Goal: Task Accomplishment & Management: Complete application form

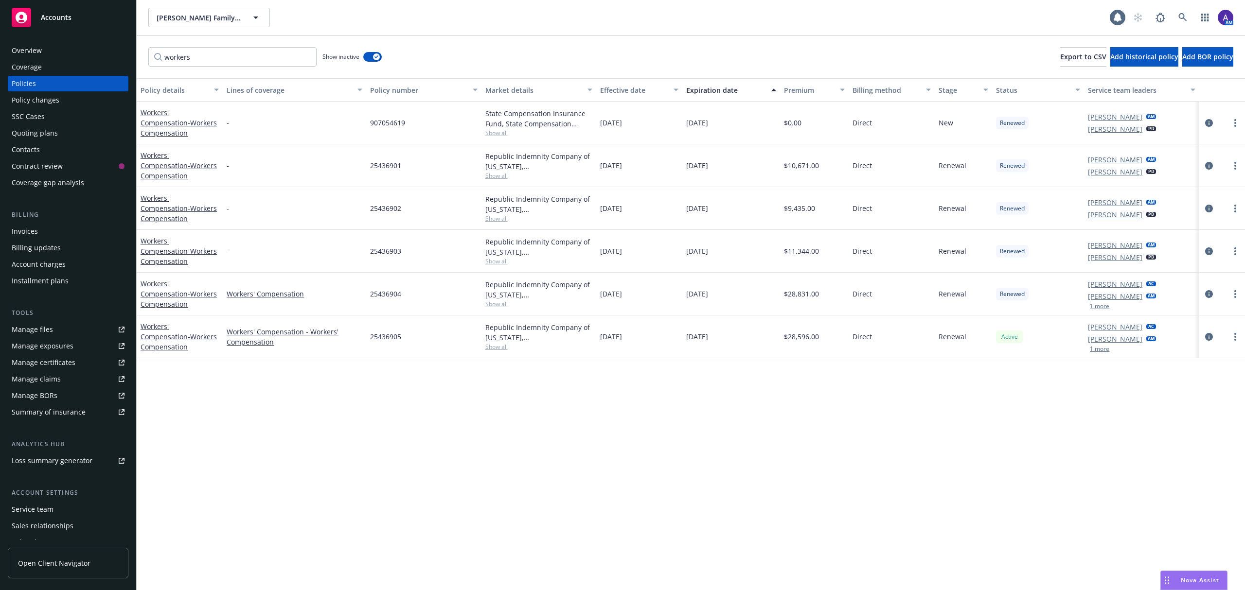
click at [1181, 14] on icon at bounding box center [1182, 17] width 9 height 9
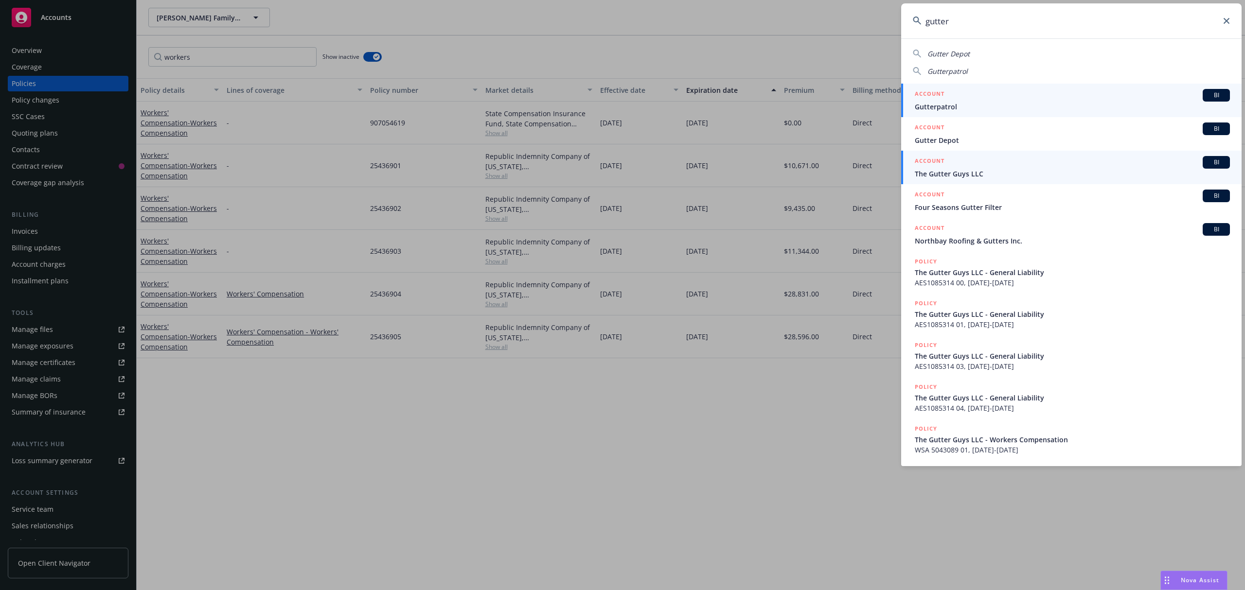
type input "gutter"
click at [1015, 172] on span "The Gutter Guys LLC" at bounding box center [1072, 174] width 315 height 10
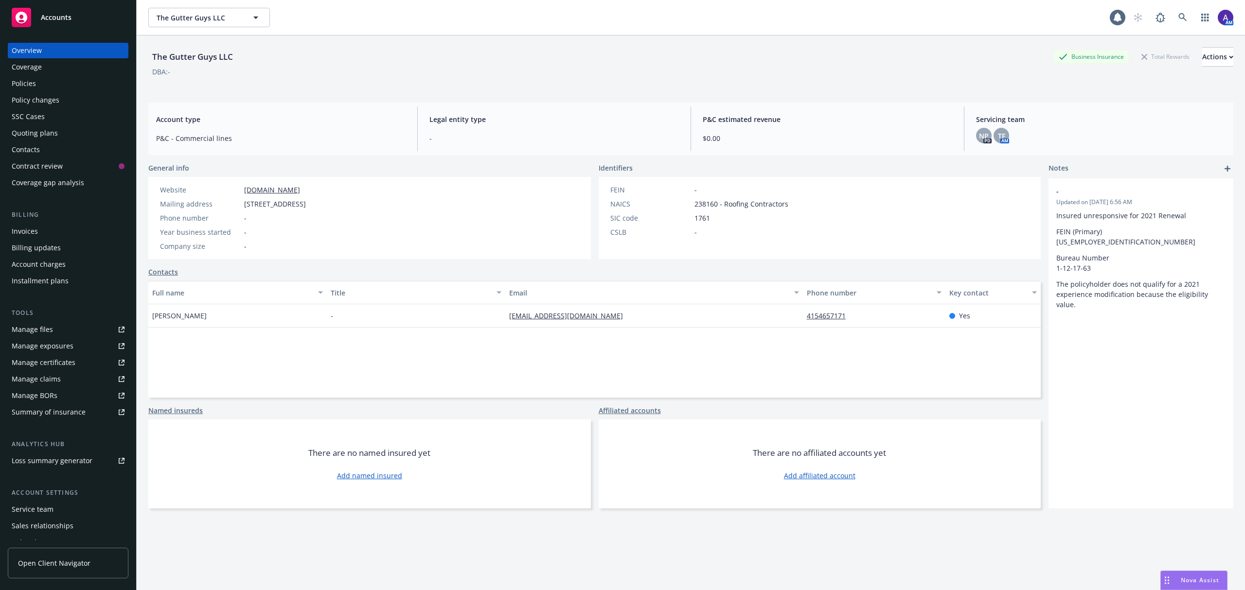
click at [53, 77] on div "Policies" at bounding box center [68, 84] width 113 height 16
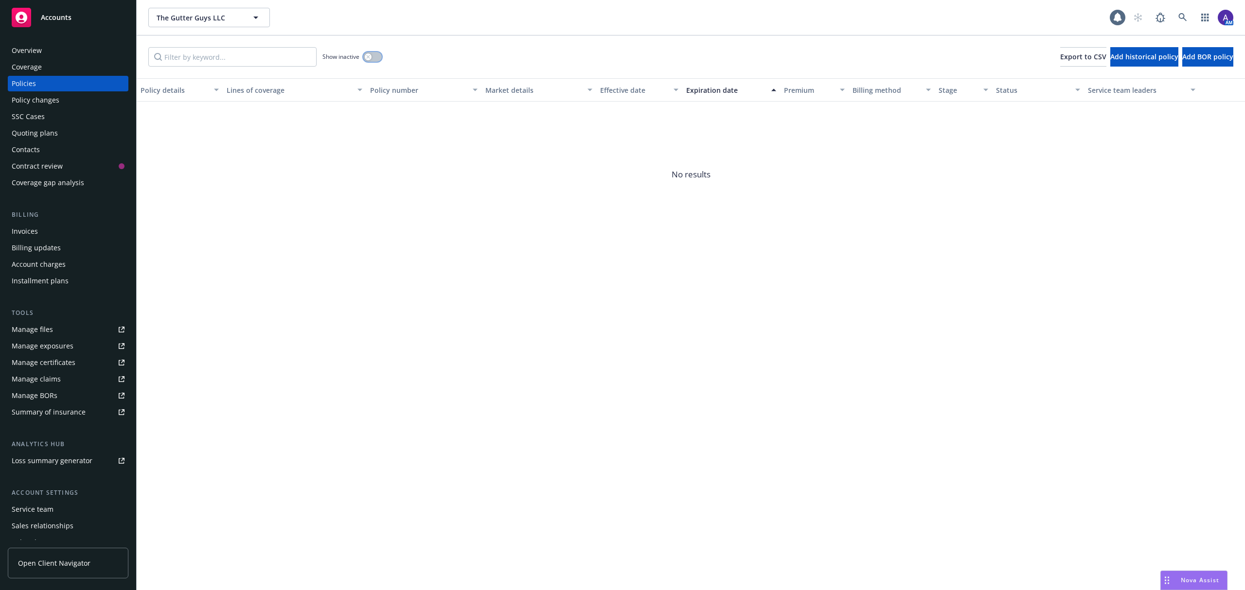
click at [380, 56] on button "button" at bounding box center [372, 57] width 18 height 10
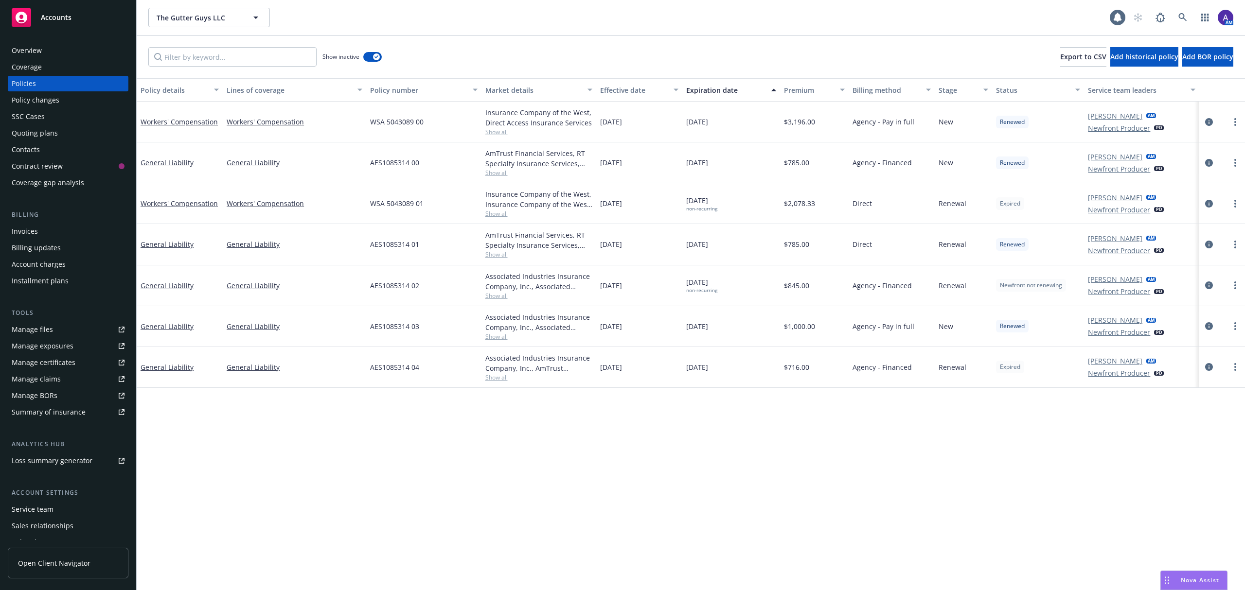
click at [78, 51] on div "Overview" at bounding box center [68, 51] width 113 height 16
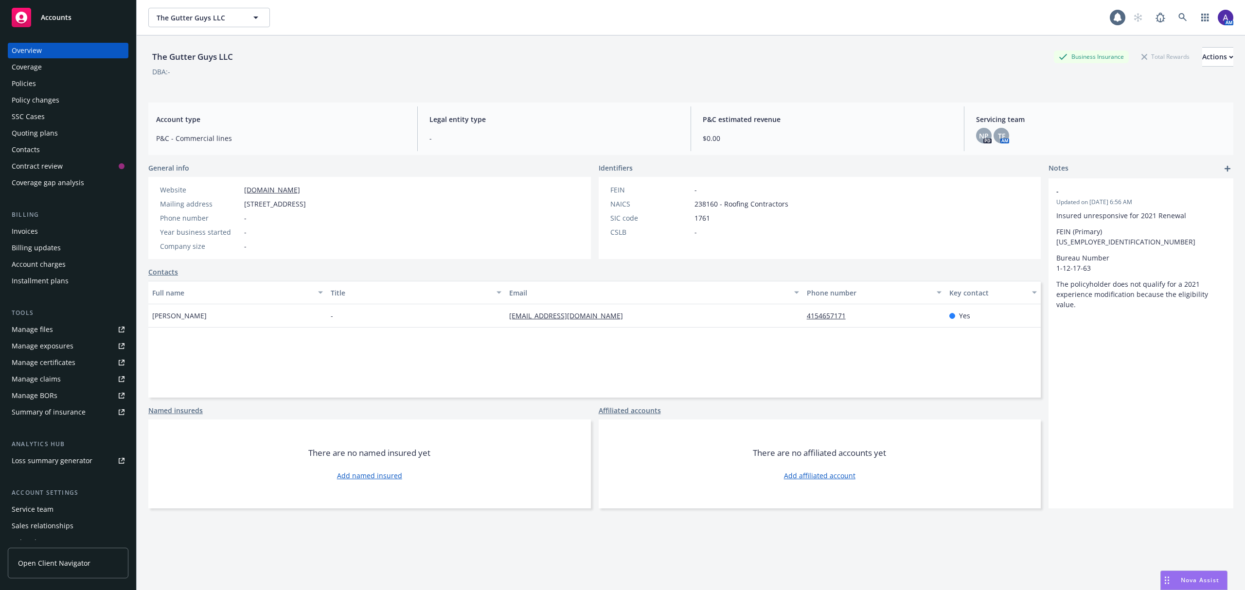
click at [54, 77] on div "Policies" at bounding box center [68, 84] width 113 height 16
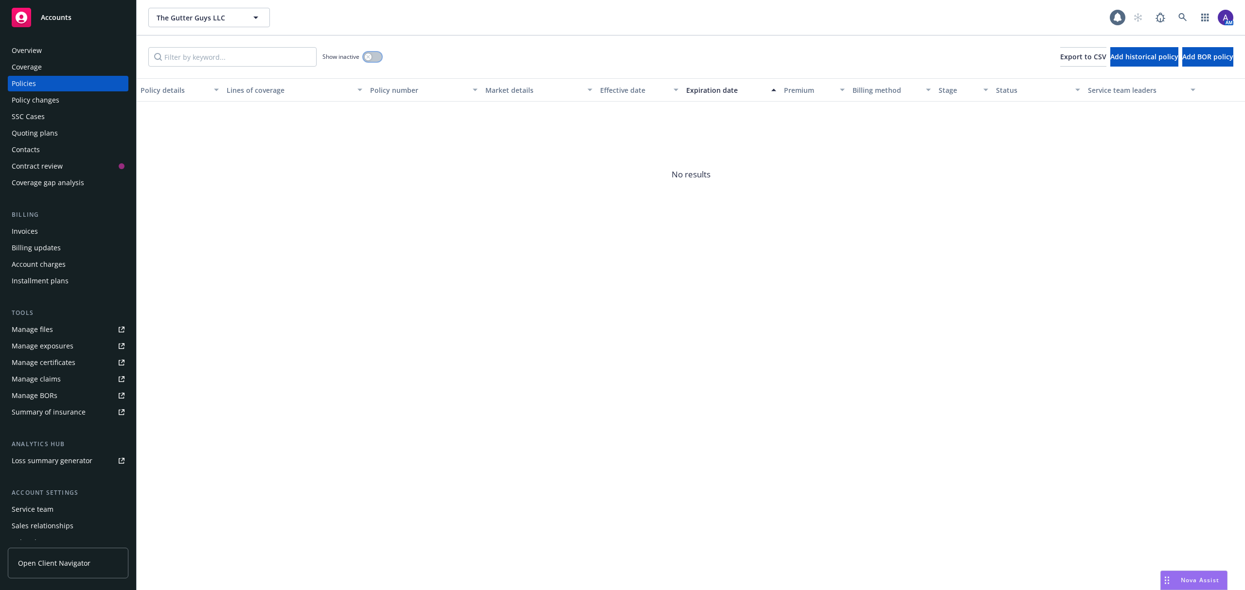
click at [368, 56] on icon "button" at bounding box center [367, 56] width 3 height 3
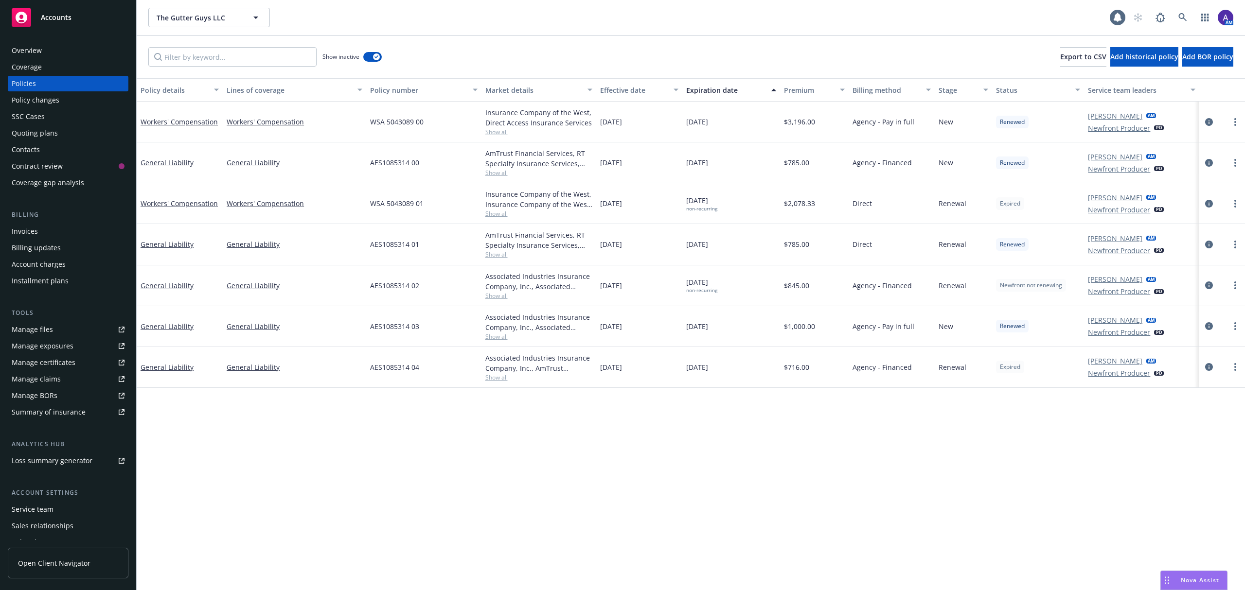
click at [48, 133] on div "Quoting plans" at bounding box center [35, 133] width 46 height 16
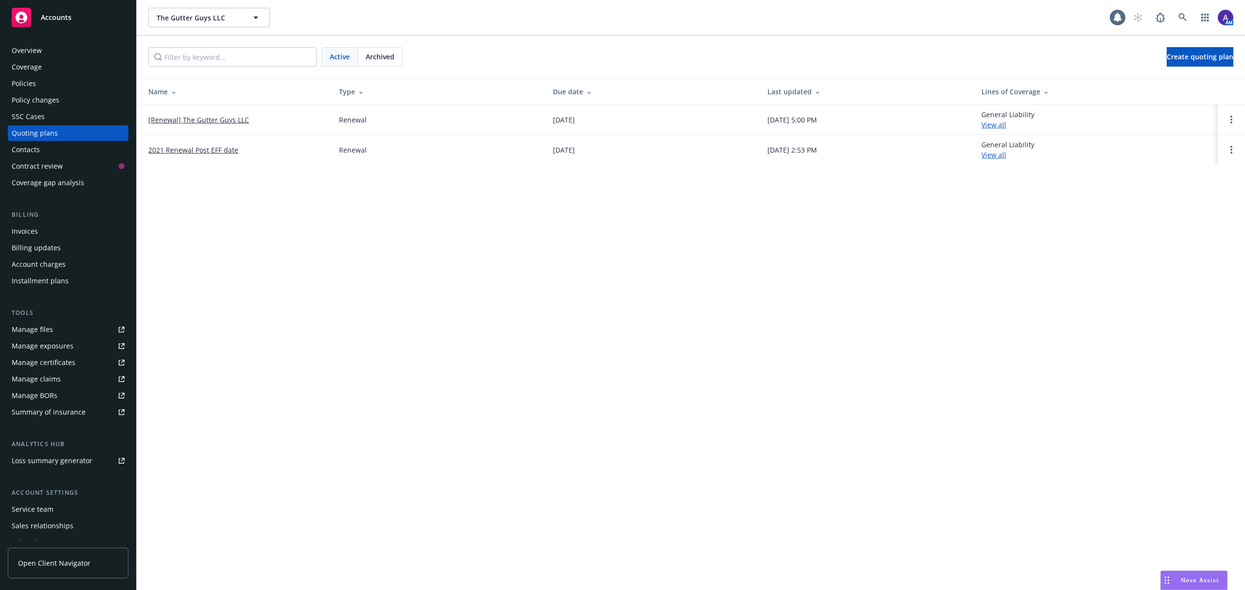
click at [378, 63] on div "Archived" at bounding box center [380, 57] width 44 height 18
click at [55, 86] on div "Policies" at bounding box center [68, 84] width 113 height 16
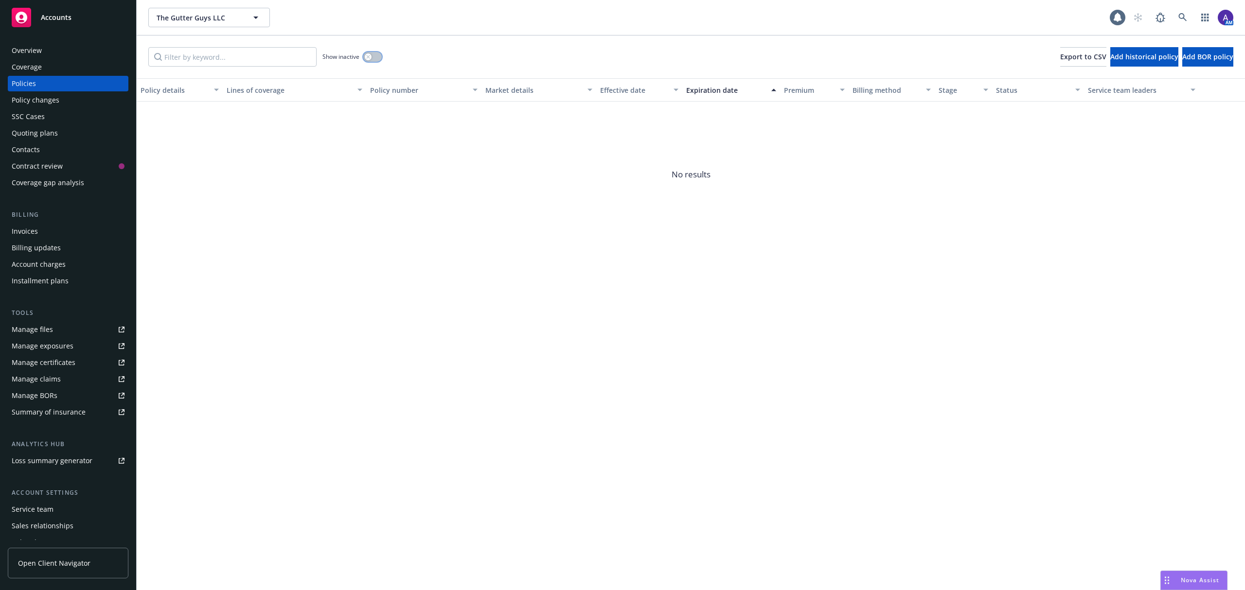
click at [375, 60] on button "button" at bounding box center [372, 57] width 18 height 10
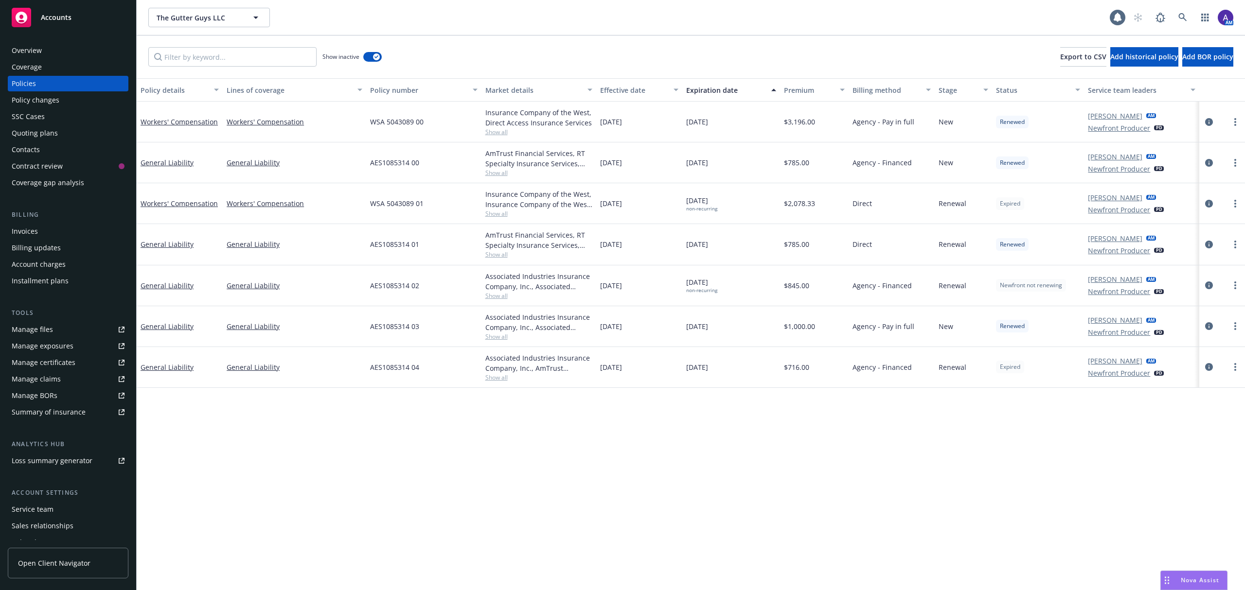
click at [37, 135] on div "Quoting plans" at bounding box center [35, 133] width 46 height 16
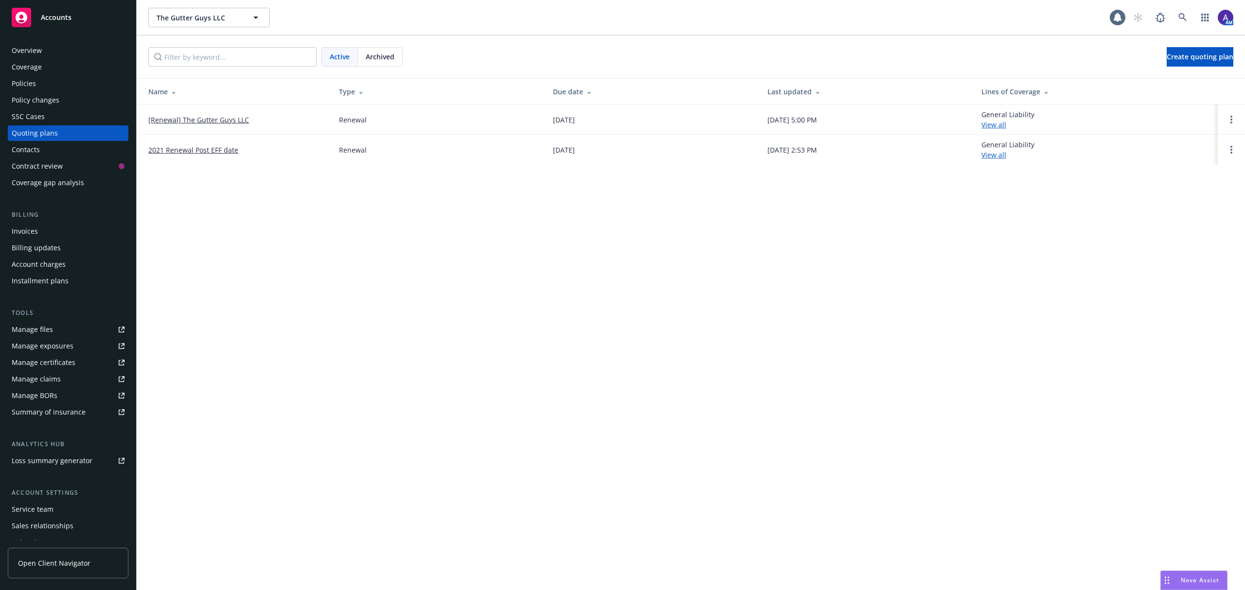
click at [47, 82] on div "Policies" at bounding box center [68, 84] width 113 height 16
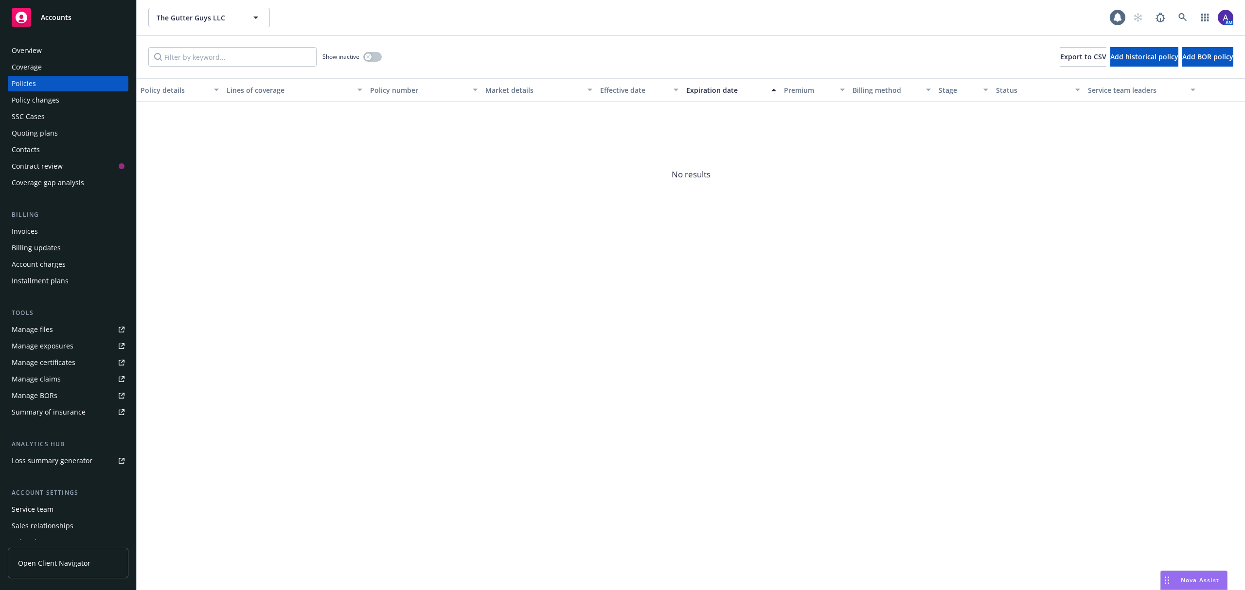
click at [368, 62] on div "Show inactive" at bounding box center [351, 56] width 59 height 19
click at [373, 54] on button "button" at bounding box center [372, 57] width 18 height 10
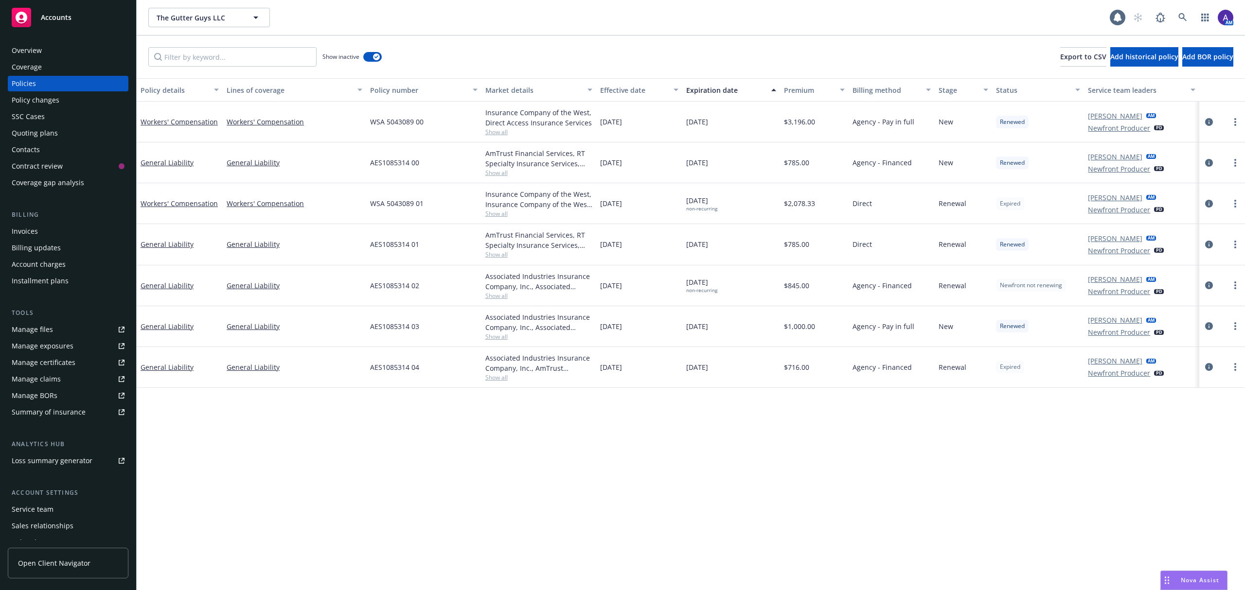
click at [73, 55] on div "Overview" at bounding box center [68, 51] width 113 height 16
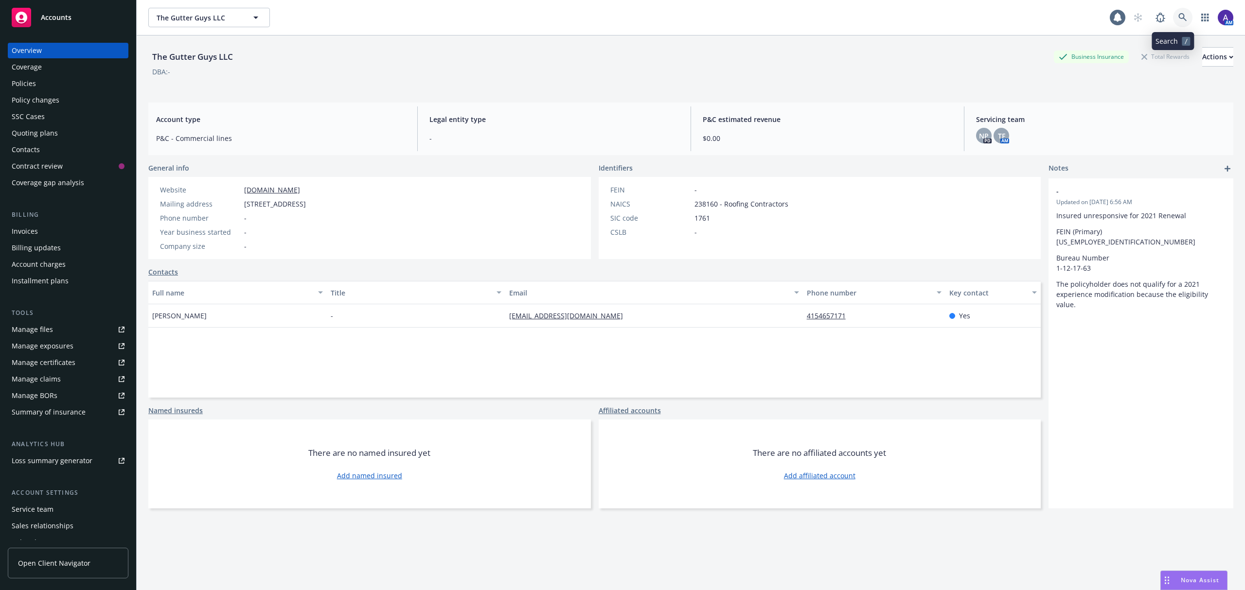
click at [1178, 15] on icon at bounding box center [1182, 17] width 9 height 9
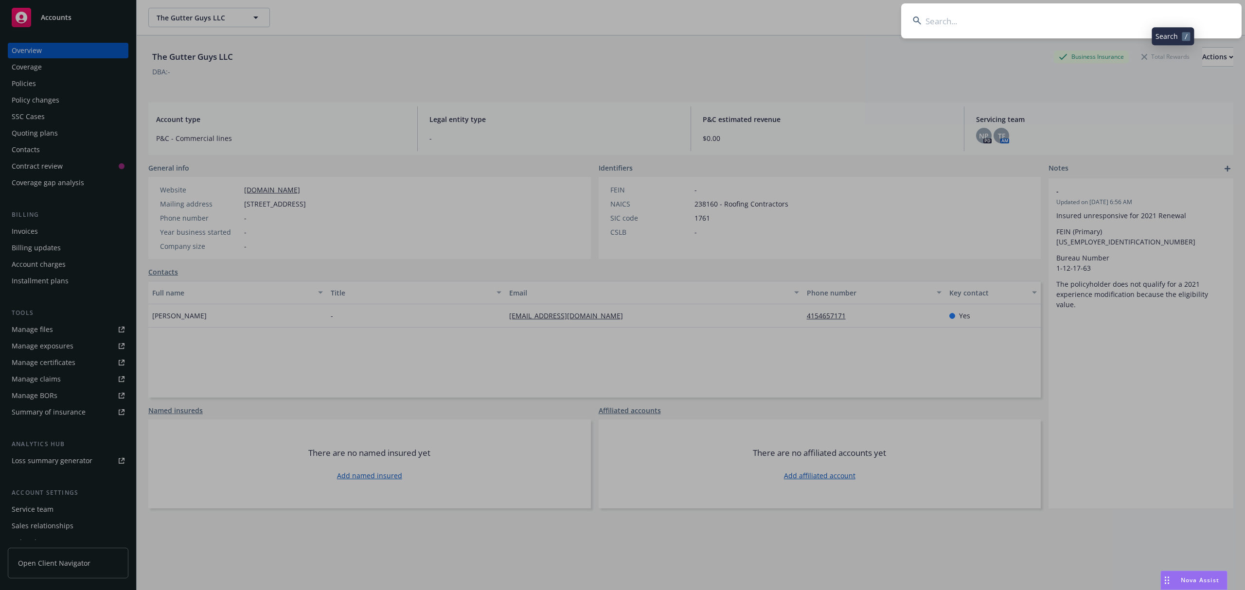
click at [1112, 23] on input at bounding box center [1071, 20] width 340 height 35
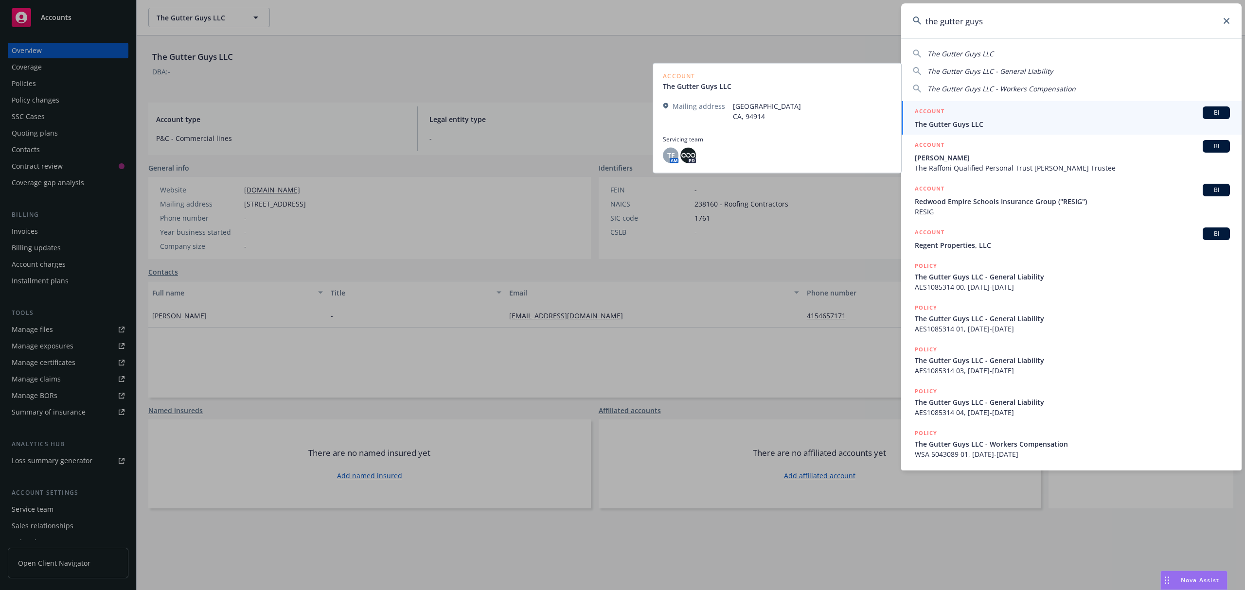
type input "the gutter guys"
click at [968, 127] on span "The Gutter Guys LLC" at bounding box center [1072, 124] width 315 height 10
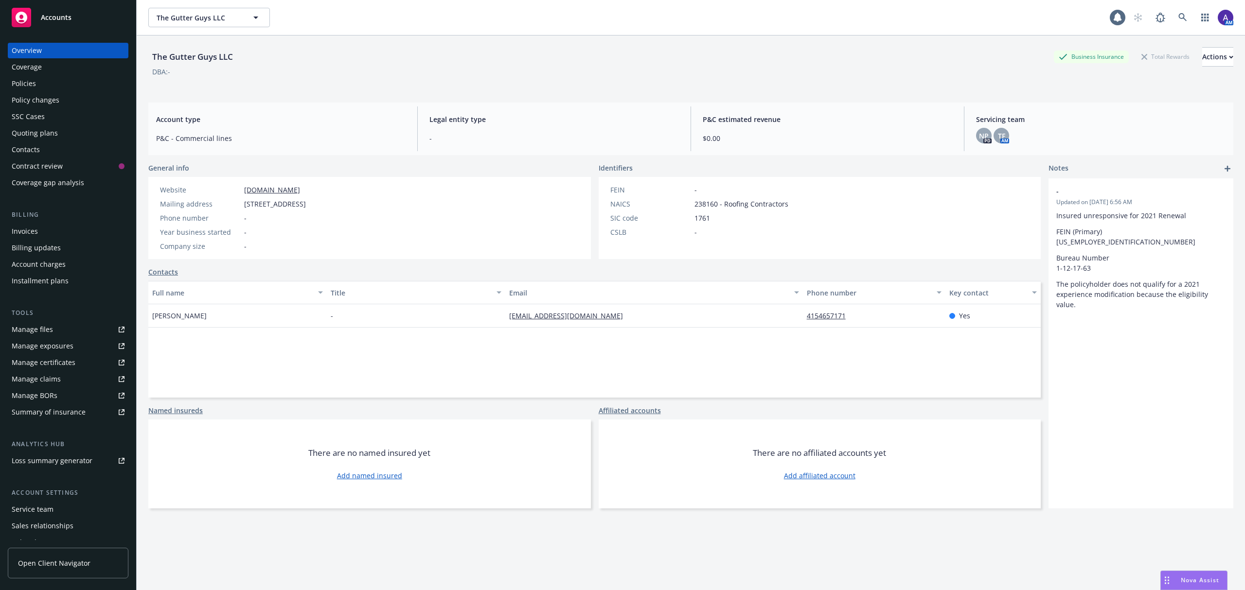
click at [24, 78] on div "Policies" at bounding box center [24, 84] width 24 height 16
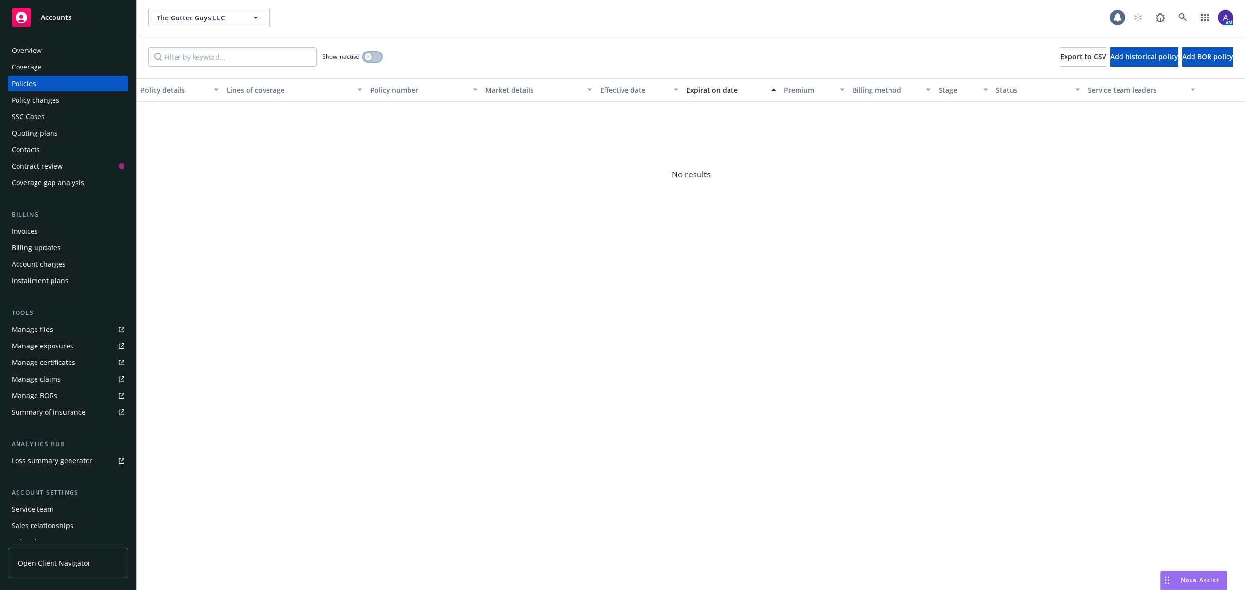
click at [374, 58] on button "button" at bounding box center [372, 57] width 18 height 10
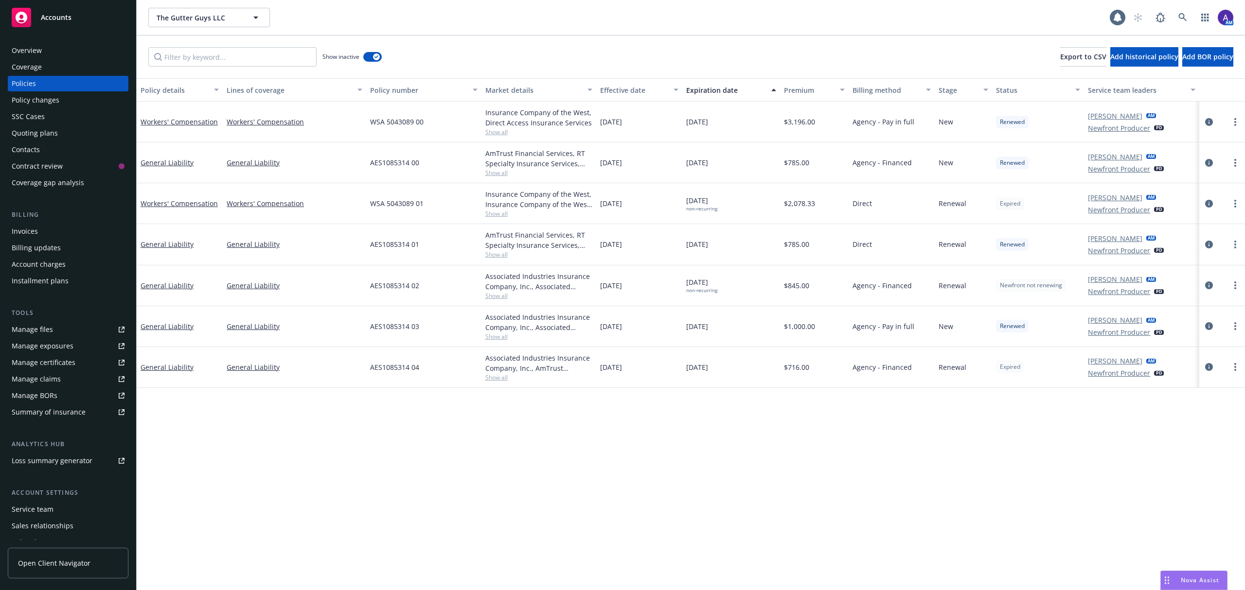
click at [231, 482] on div "Policy details Lines of coverage Policy number Market details Effective date Ex…" at bounding box center [691, 334] width 1108 height 512
click at [557, 51] on div "Show inactive Export to CSV Add historical policy Add BOR policy" at bounding box center [691, 56] width 1108 height 43
click at [27, 149] on div "Contacts" at bounding box center [26, 150] width 28 height 16
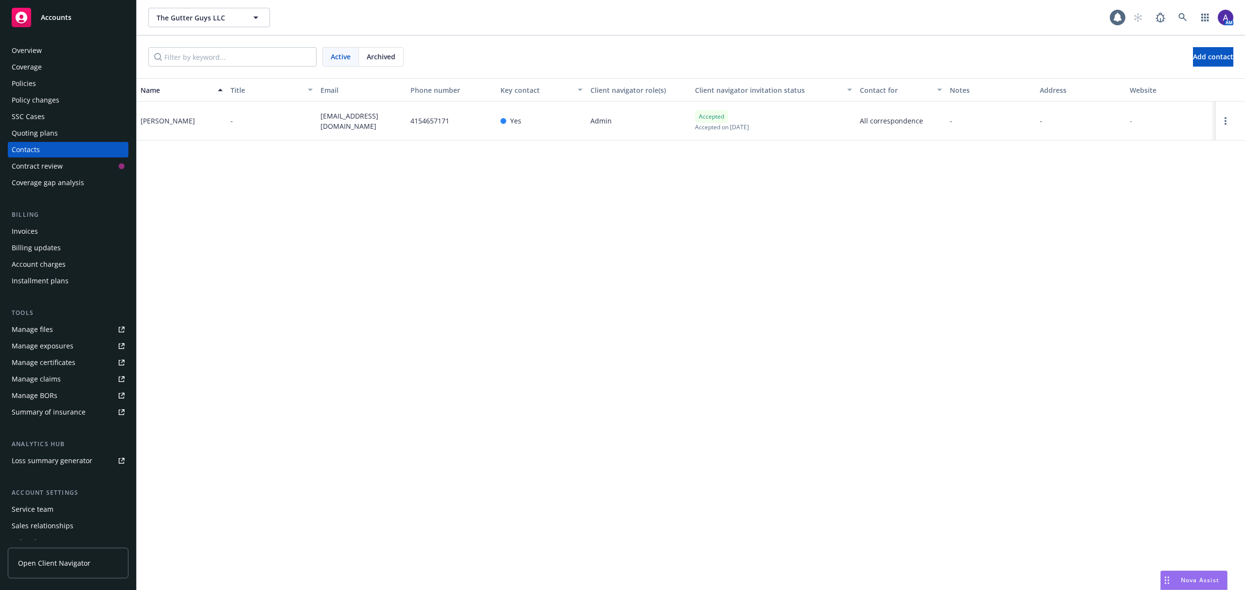
click at [31, 43] on div "Overview" at bounding box center [27, 51] width 30 height 16
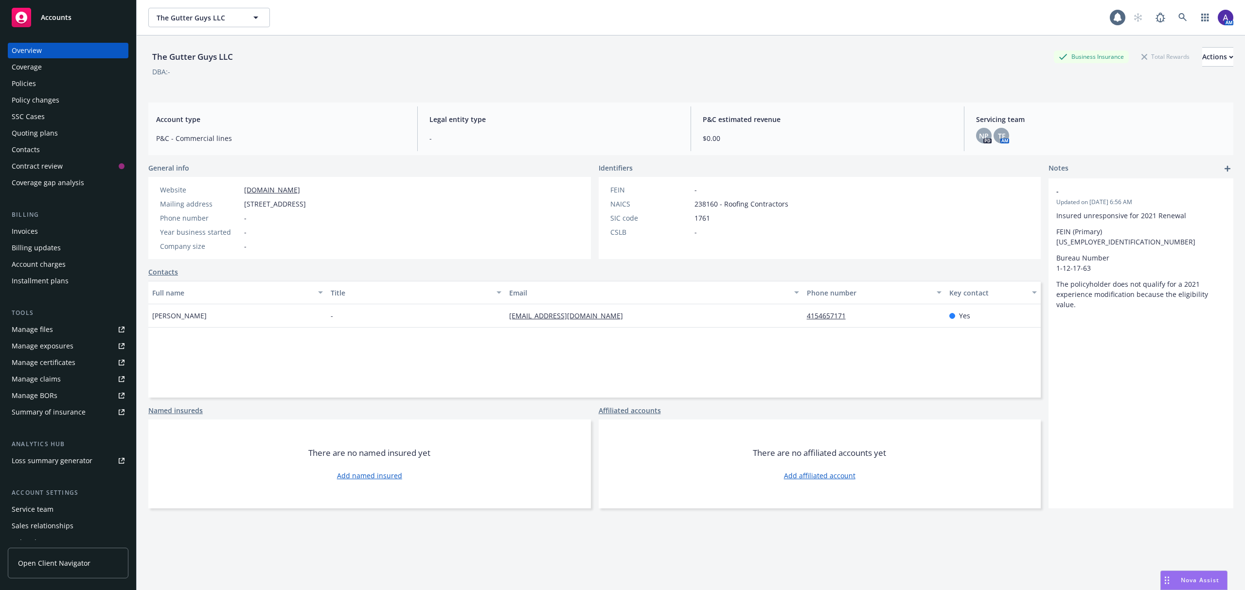
click at [34, 50] on div "Overview" at bounding box center [27, 51] width 30 height 16
click at [551, 316] on link "joel1825@pacbell.net" at bounding box center [570, 315] width 122 height 9
click at [1178, 18] on icon at bounding box center [1182, 17] width 8 height 8
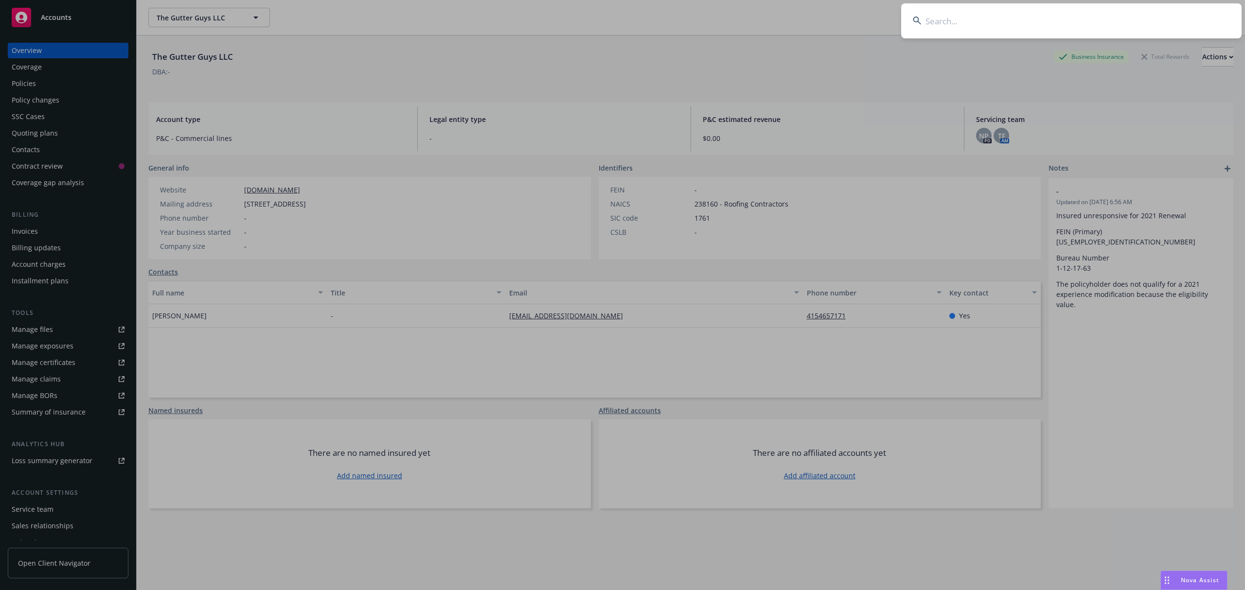
click at [1109, 16] on input at bounding box center [1071, 20] width 340 height 35
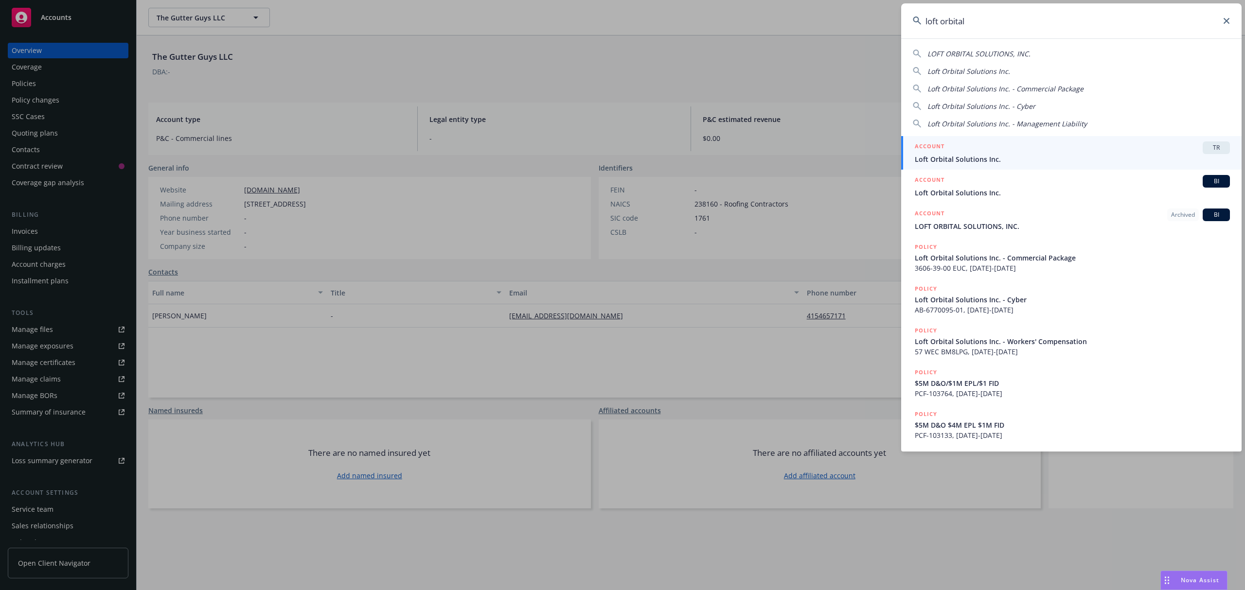
type input "loft orbital"
click at [998, 150] on div "ACCOUNT TR" at bounding box center [1072, 147] width 315 height 13
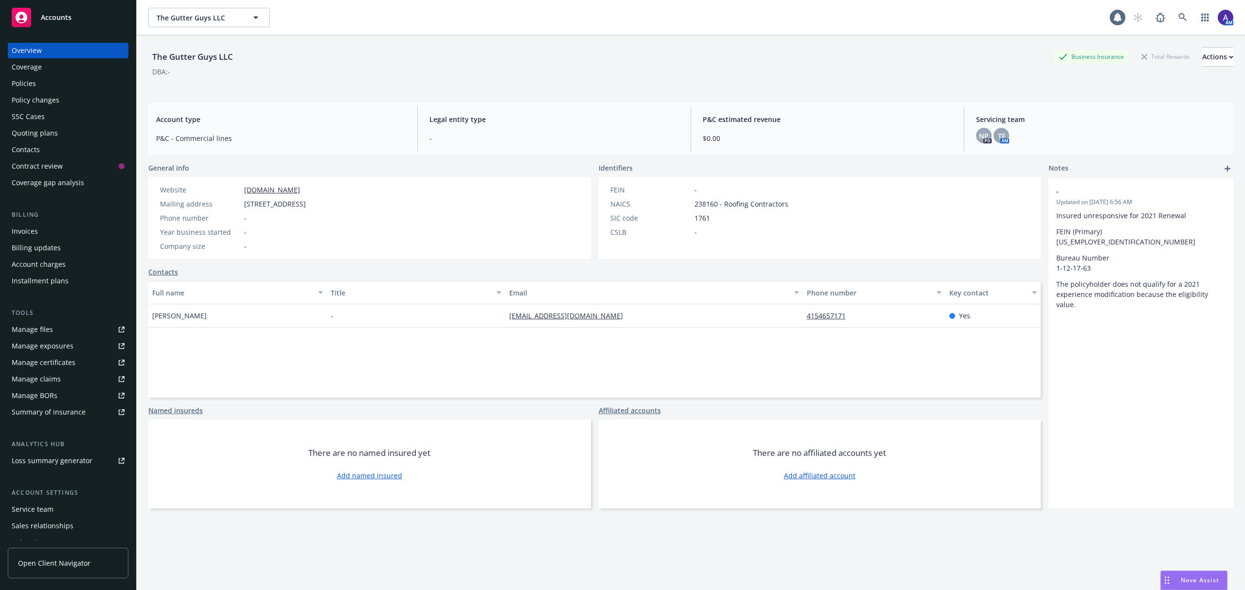
click at [998, 150] on div "Servicing team NP PD TF AM" at bounding box center [1100, 128] width 265 height 45
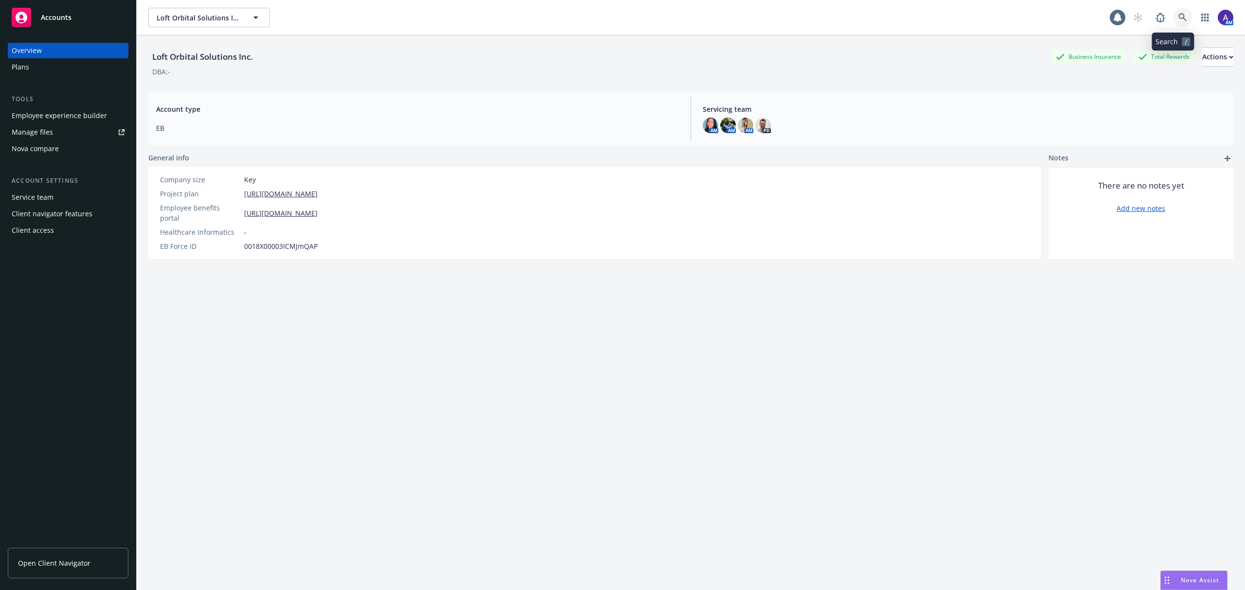
click at [1178, 19] on icon at bounding box center [1182, 17] width 9 height 9
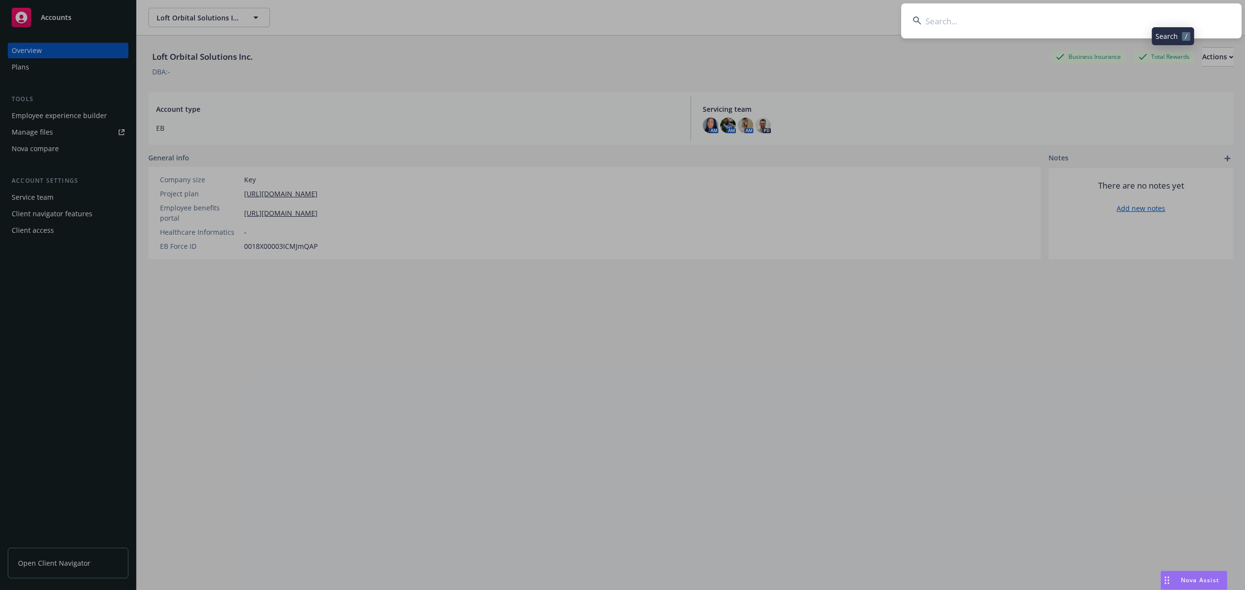
click at [1106, 22] on input at bounding box center [1071, 20] width 340 height 35
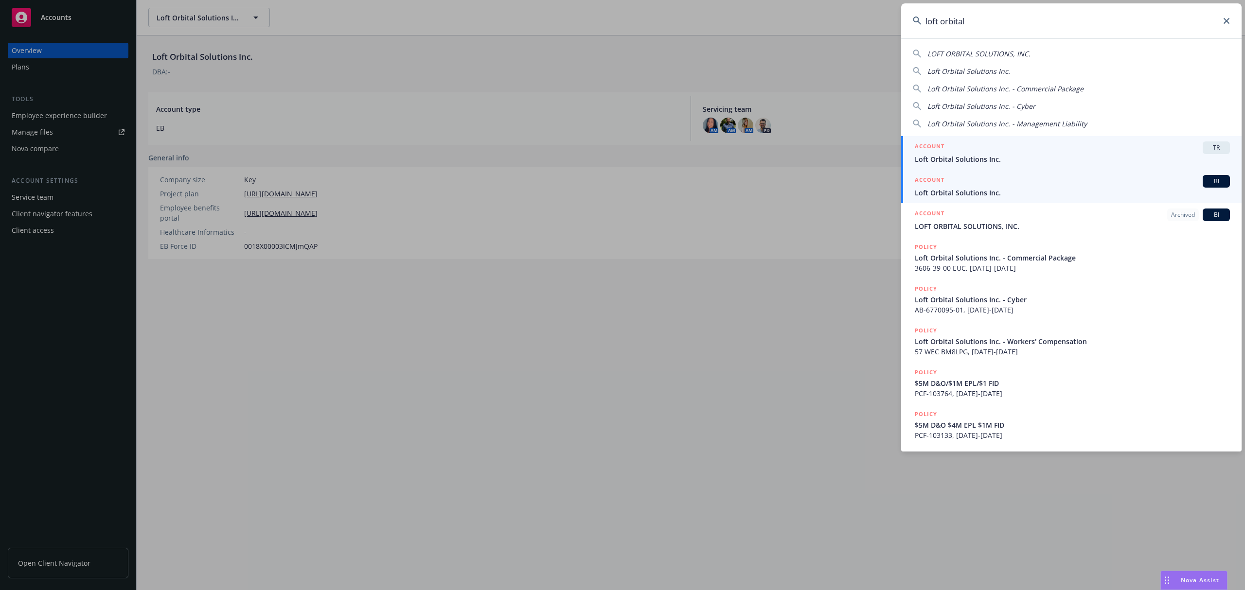
type input "loft orbital"
click at [1018, 190] on span "Loft Orbital Solutions Inc." at bounding box center [1072, 193] width 315 height 10
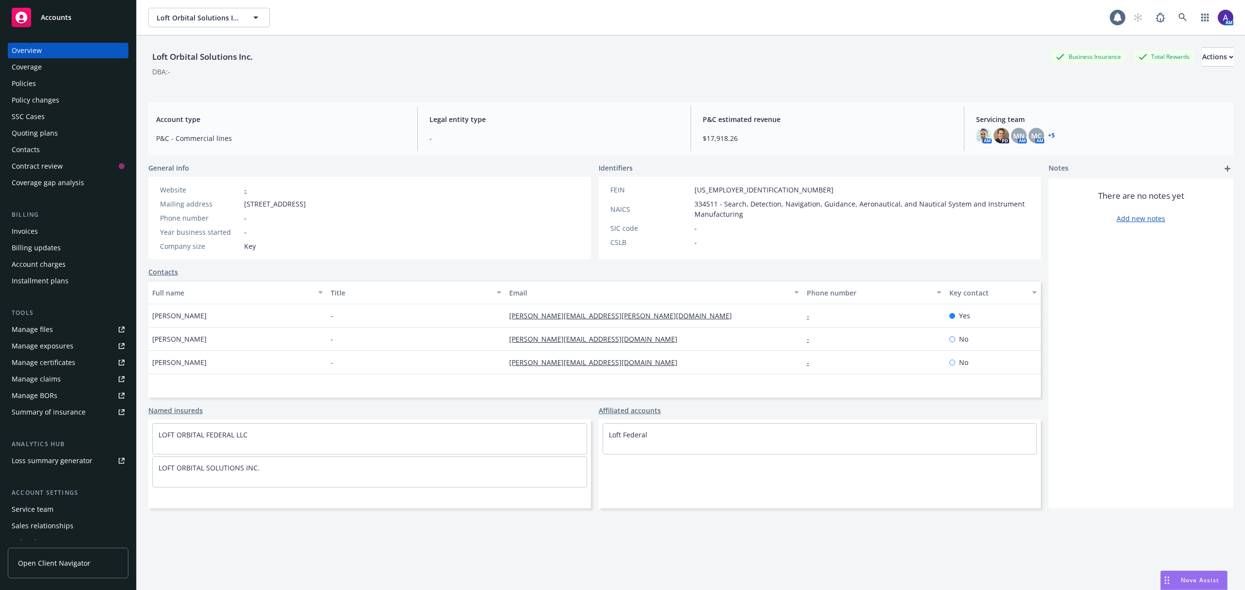
click at [49, 84] on div "Policies" at bounding box center [68, 84] width 113 height 16
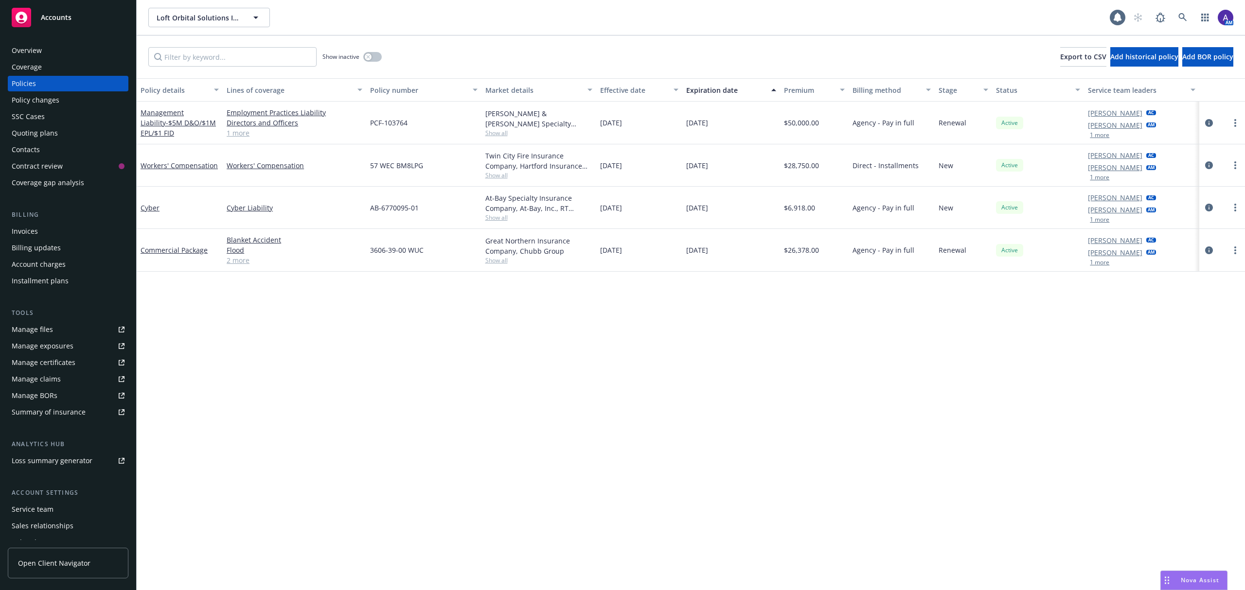
click at [35, 363] on div "Manage certificates" at bounding box center [44, 363] width 64 height 16
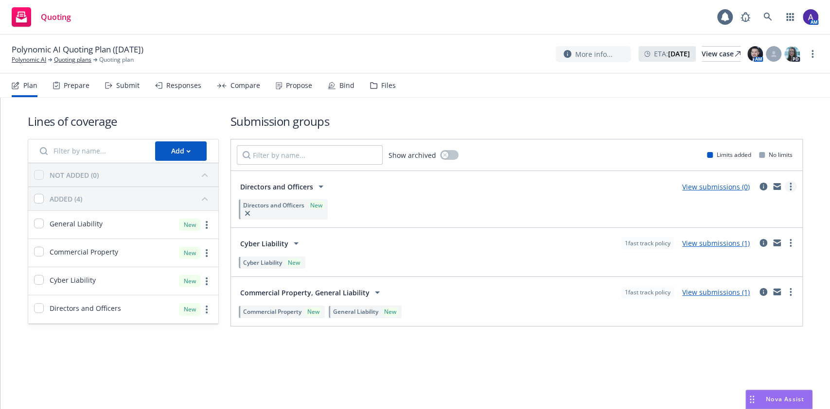
click at [791, 184] on circle "more" at bounding box center [791, 184] width 2 height 2
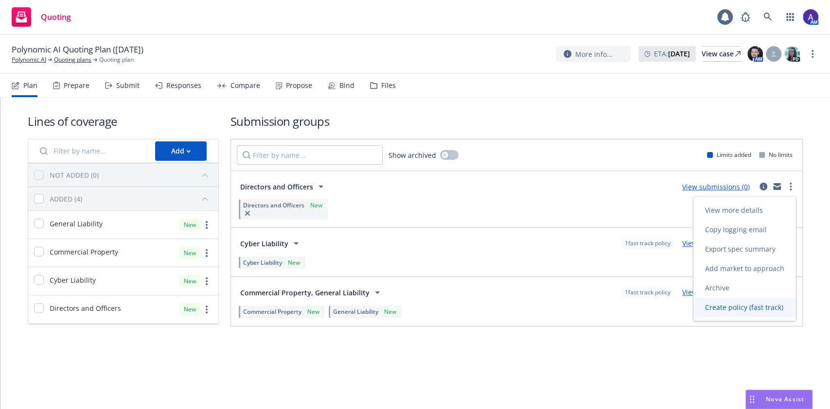
click at [745, 304] on span "Create policy (fast track)" at bounding box center [744, 307] width 102 height 9
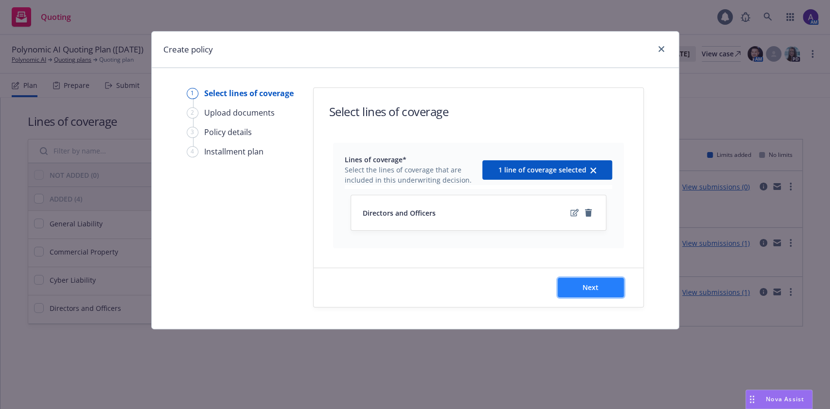
click at [604, 286] on button "Next" at bounding box center [591, 287] width 66 height 19
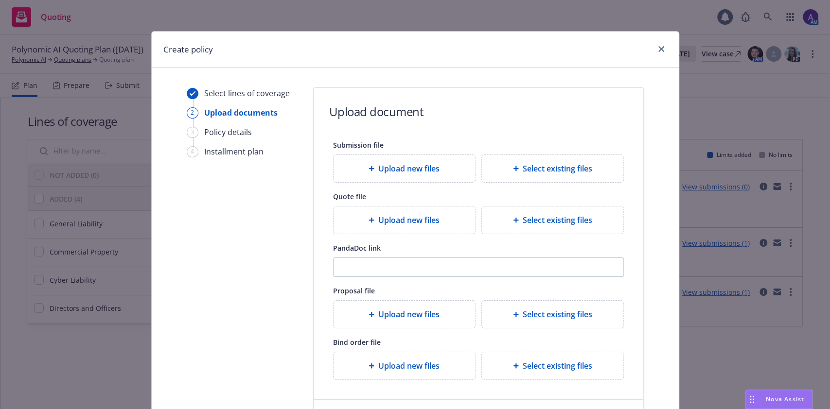
scroll to position [82, 0]
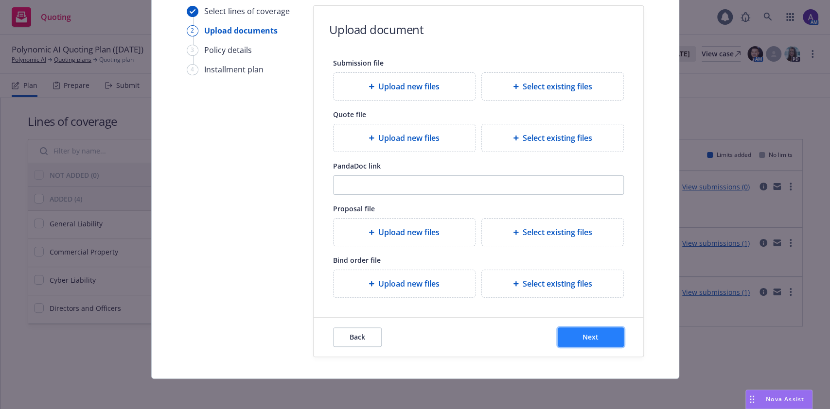
click at [582, 336] on span "Next" at bounding box center [590, 337] width 16 height 9
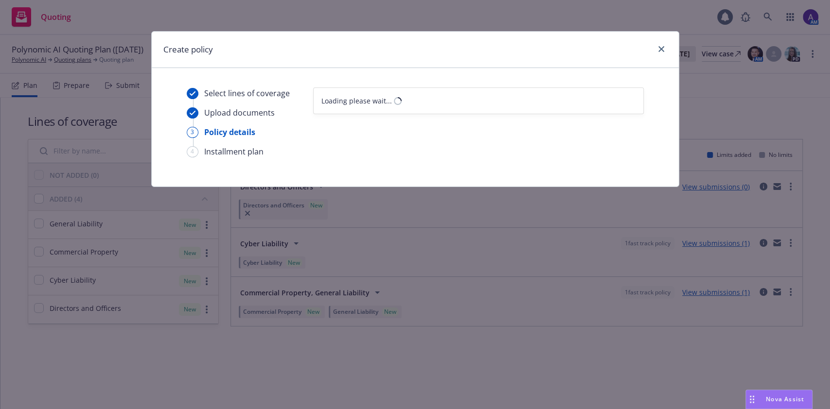
scroll to position [0, 0]
select select "12"
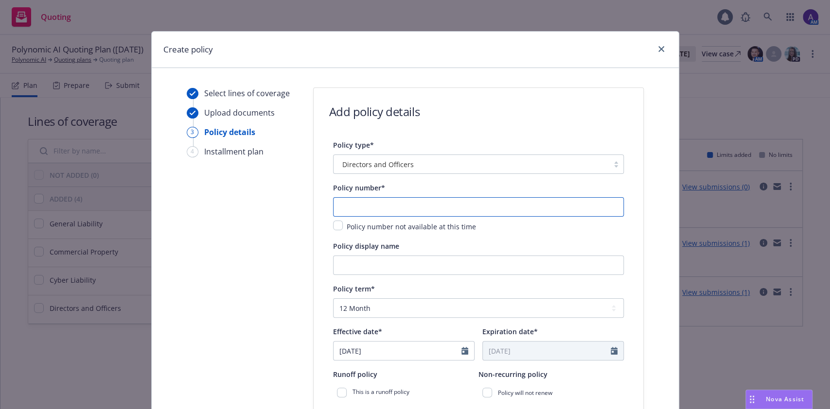
click at [372, 204] on input "text" at bounding box center [478, 206] width 291 height 19
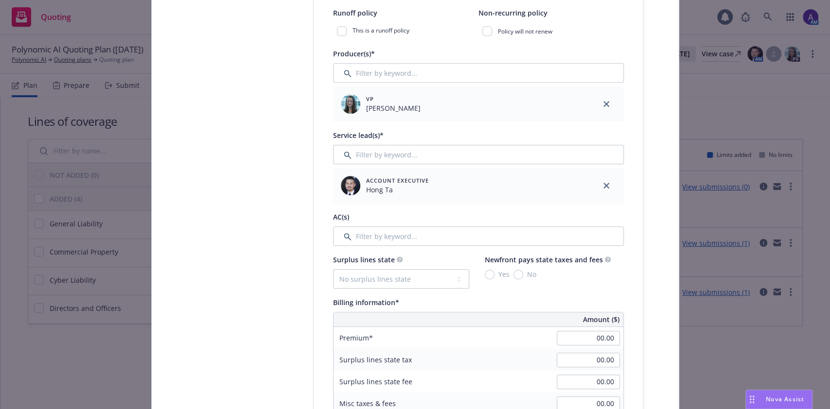
scroll to position [364, 0]
type input "EKS3584107"
click at [603, 184] on icon "close" at bounding box center [606, 184] width 6 height 6
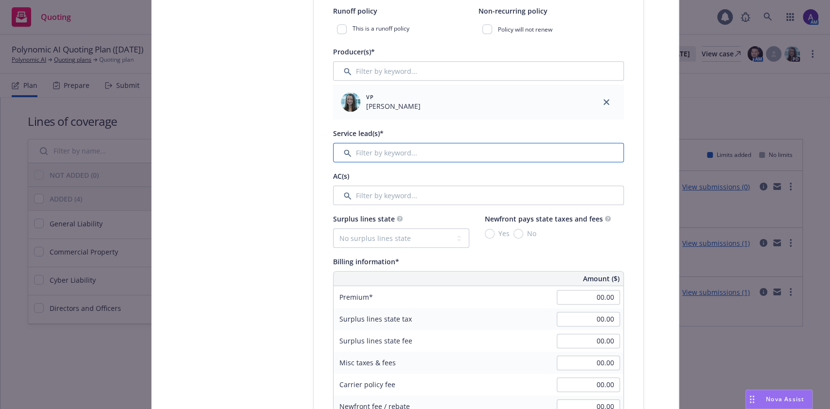
click at [502, 153] on input "Filter by keyword..." at bounding box center [478, 152] width 291 height 19
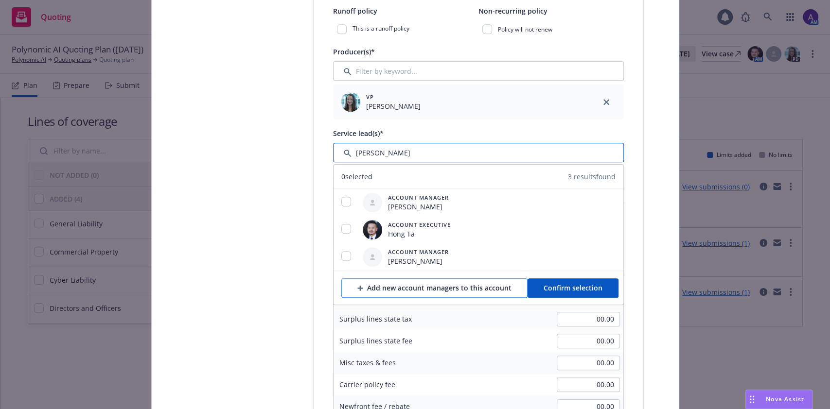
type input "adnan"
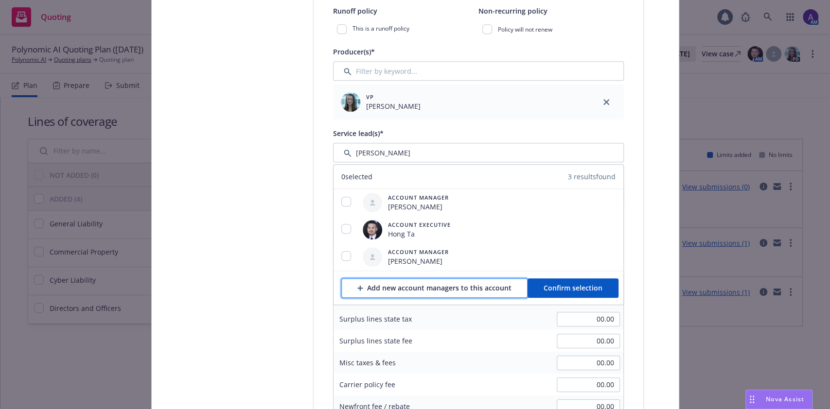
click at [359, 285] on div "Add new account managers to this account" at bounding box center [434, 288] width 154 height 18
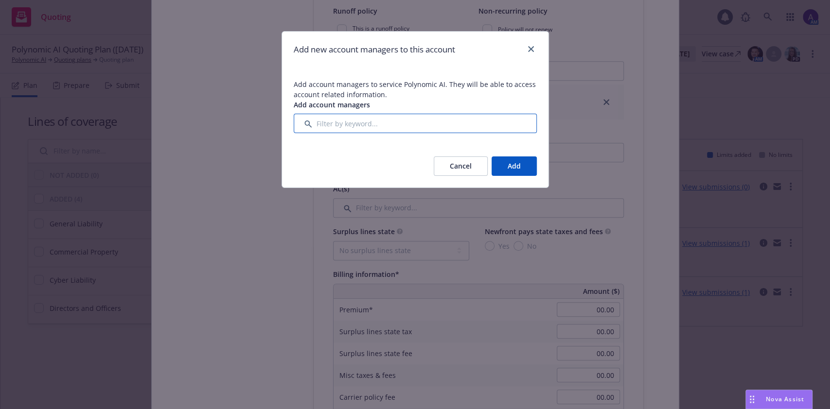
click at [359, 120] on input "Filter by keyword..." at bounding box center [415, 123] width 243 height 19
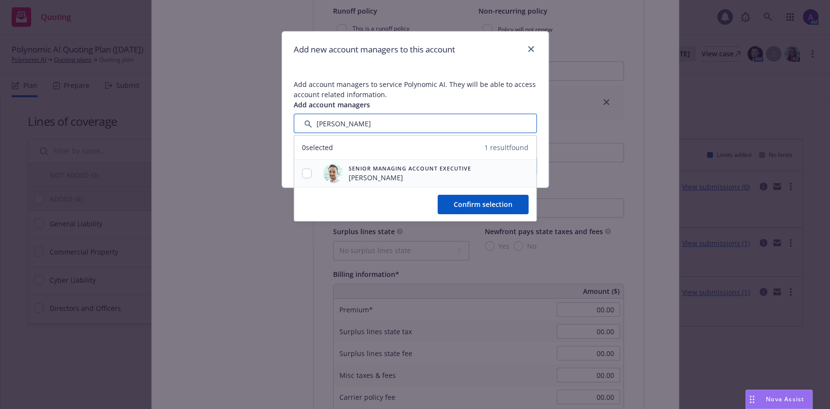
type input "adnan"
click at [306, 170] on input "checkbox" at bounding box center [307, 174] width 10 height 10
checkbox input "true"
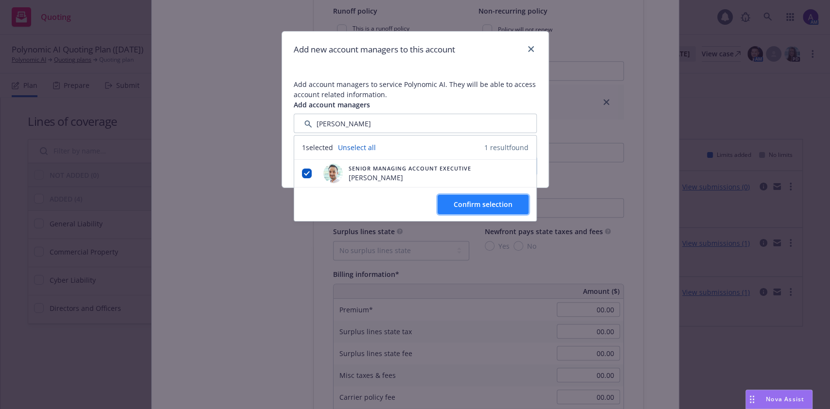
click at [481, 200] on span "Confirm selection" at bounding box center [483, 204] width 59 height 9
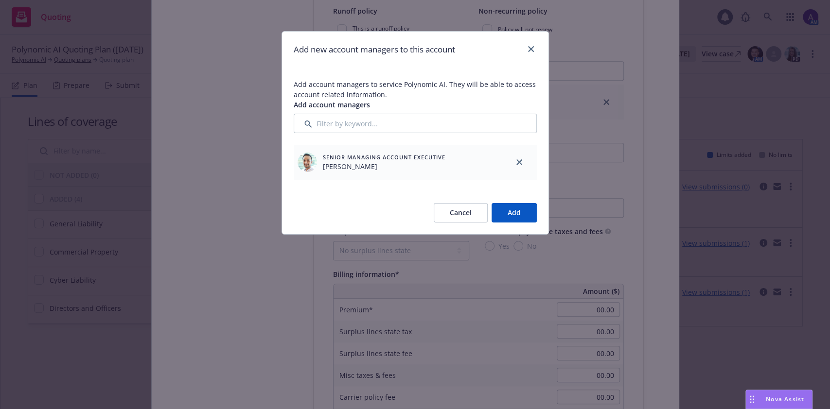
click at [514, 221] on button "Add" at bounding box center [514, 212] width 45 height 19
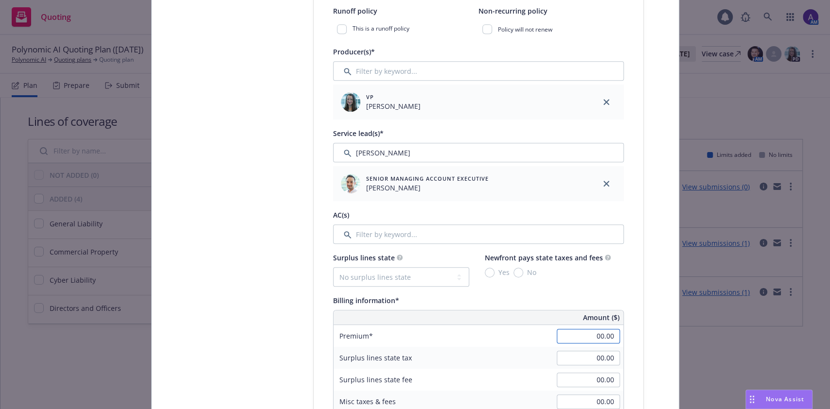
click at [586, 336] on input "00.00" at bounding box center [588, 336] width 63 height 15
type input "4,819.00"
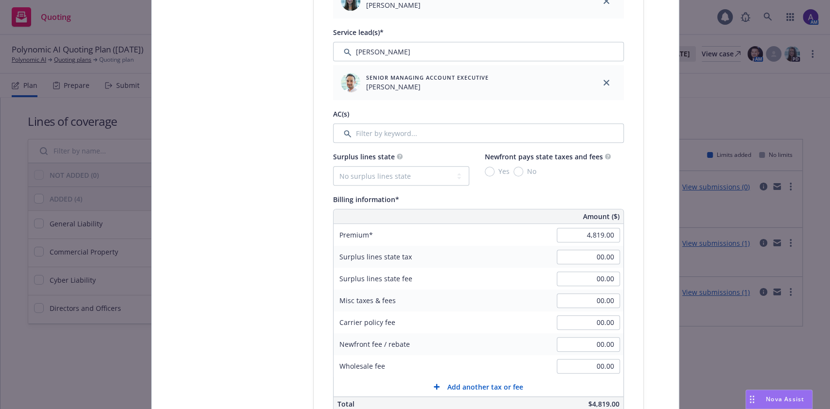
scroll to position [552, 0]
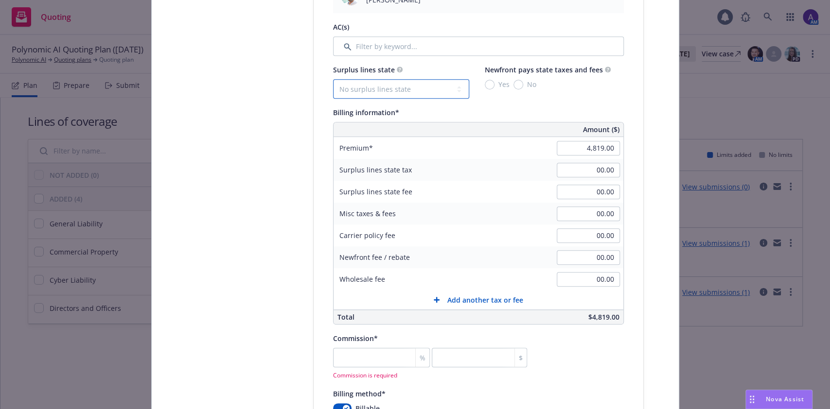
click at [400, 89] on select "No surplus lines state Alaska Alabama Arkansas Arizona California Colorado Conn…" at bounding box center [401, 88] width 136 height 19
select select "CA"
click at [333, 79] on select "No surplus lines state Alaska Alabama Arkansas Arizona California Colorado Conn…" at bounding box center [401, 88] width 136 height 19
type input "144.57"
type input "8.67"
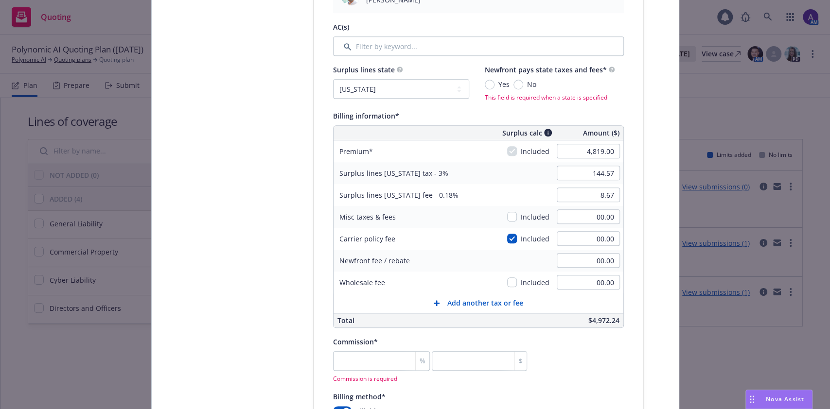
click at [573, 290] on div "00.00" at bounding box center [588, 282] width 70 height 21
click at [573, 282] on input "00.00" at bounding box center [588, 282] width 63 height 15
type input "150.00"
click at [207, 274] on div "Select lines of coverage Upload documents 3 Policy details 4 Installment plan" at bounding box center [240, 233] width 107 height 1395
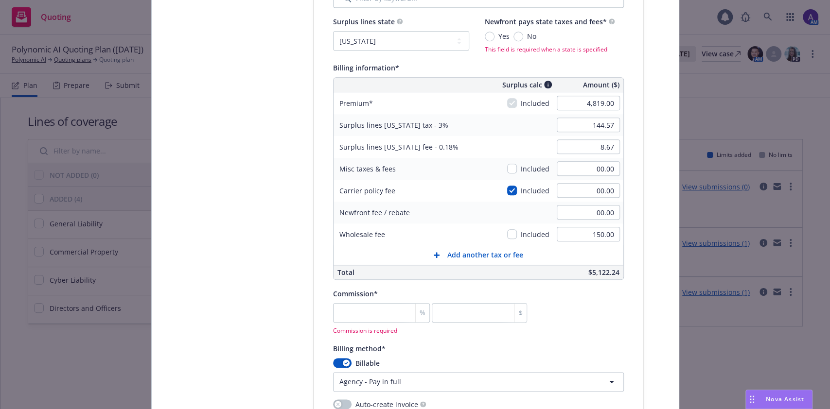
scroll to position [599, 0]
click at [381, 317] on input "number" at bounding box center [381, 313] width 97 height 19
type input "1"
type input "48.19"
type input "12"
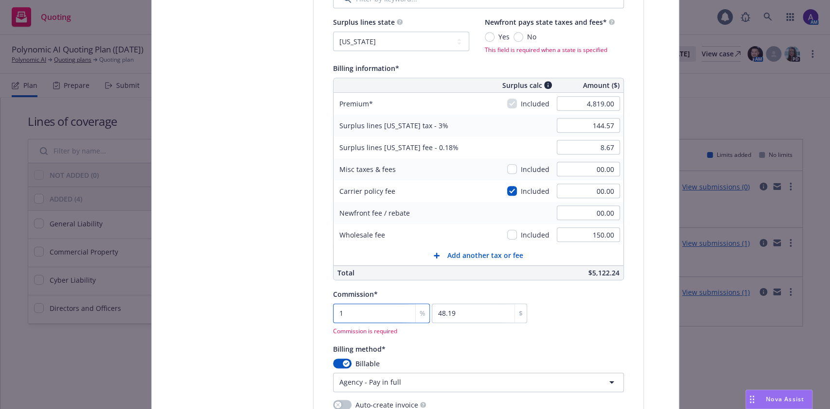
type input "578.28"
type input "12"
click at [187, 320] on div "Select lines of coverage Upload documents 3 Policy details 4 Installment plan" at bounding box center [240, 185] width 107 height 1395
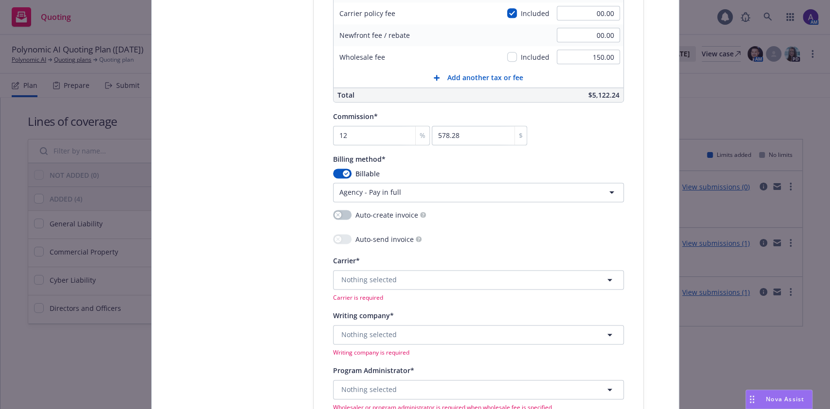
scroll to position [802, 0]
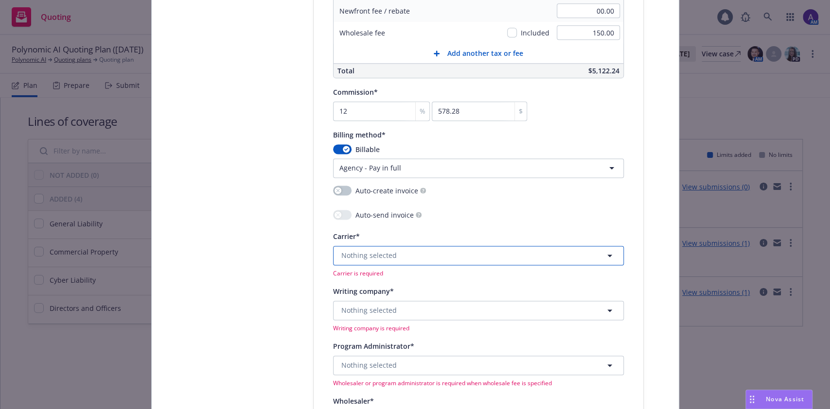
click at [395, 250] on button "Nothing selected" at bounding box center [478, 255] width 291 height 19
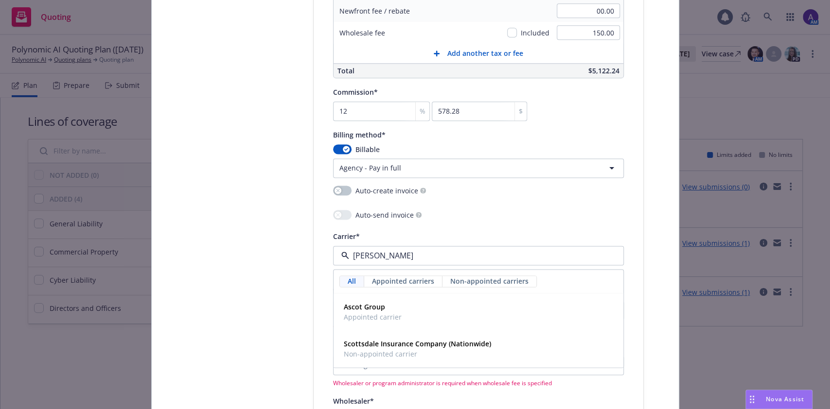
type input "scott"
click at [387, 316] on span "Non-appointed carrier" at bounding box center [417, 317] width 147 height 10
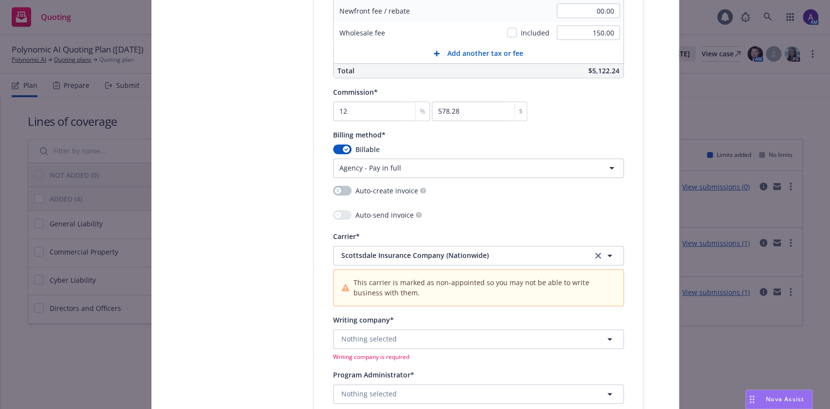
scroll to position [917, 0]
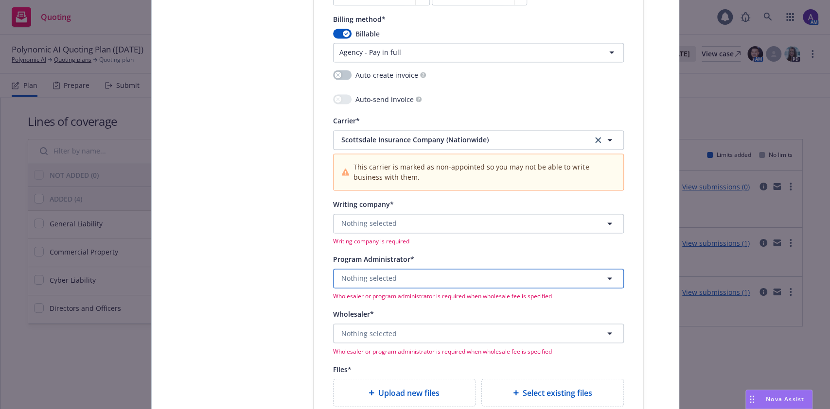
click at [349, 277] on span "Nothing selected" at bounding box center [368, 278] width 55 height 10
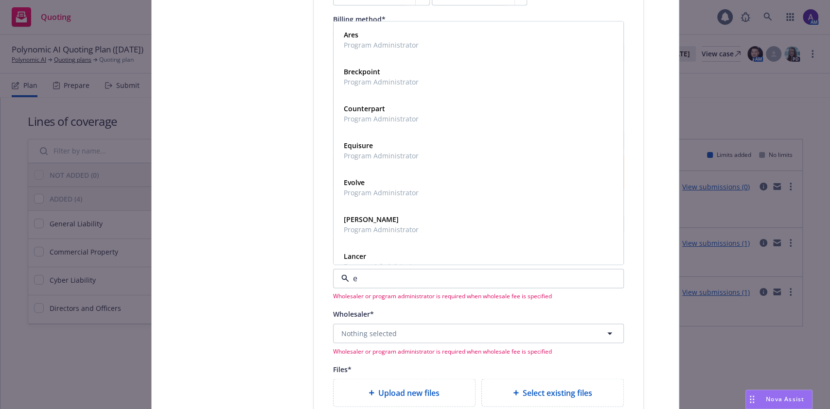
type input "e-"
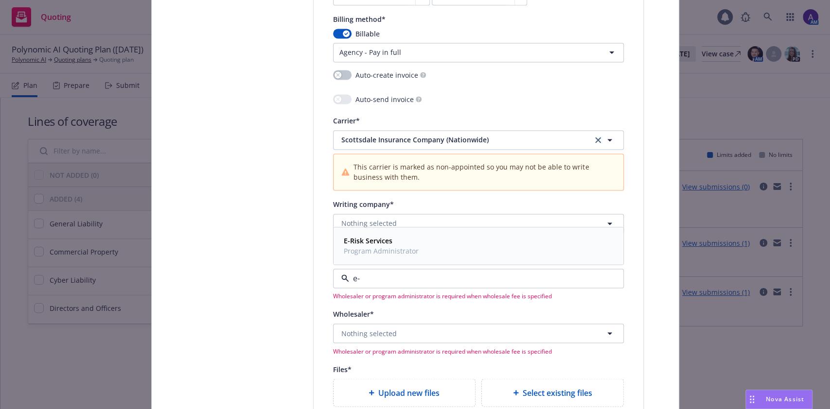
click at [345, 245] on span "E-Risk Services" at bounding box center [381, 241] width 75 height 10
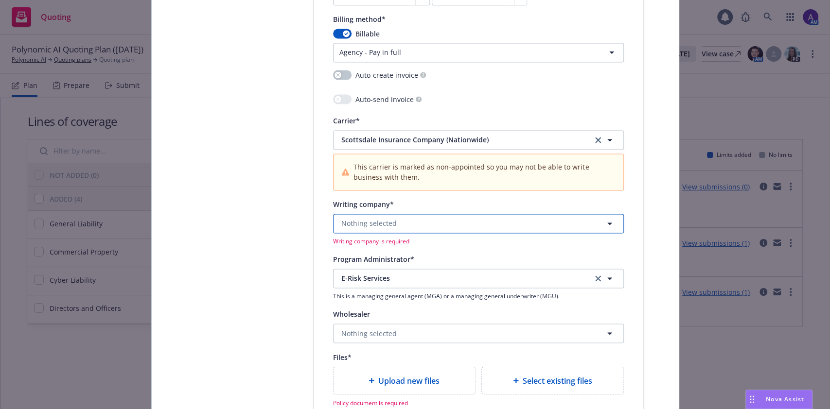
click at [362, 229] on button "Nothing selected" at bounding box center [478, 223] width 291 height 19
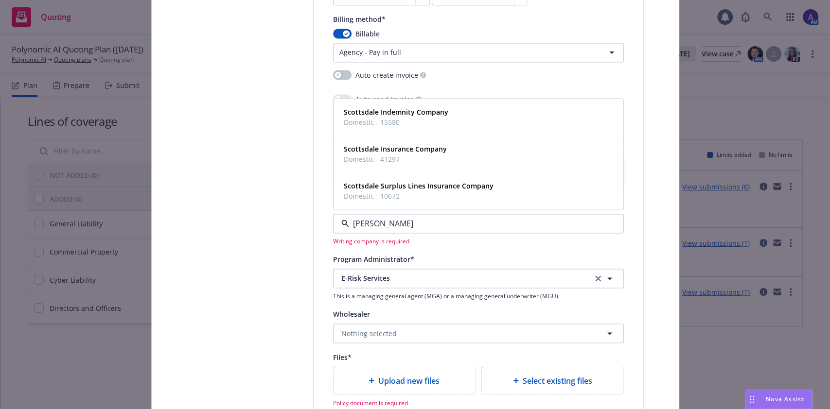
type input "scott"
click at [382, 142] on div "Scottsdale Insurance Company Domestic - 41297" at bounding box center [394, 154] width 109 height 24
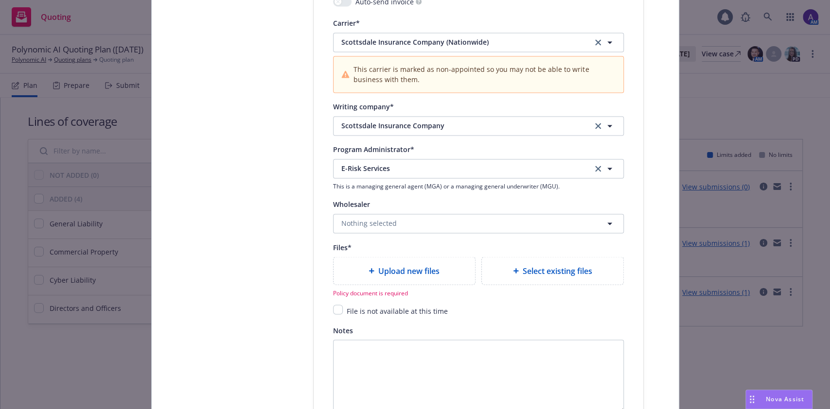
scroll to position [1016, 0]
click at [334, 307] on input "checkbox" at bounding box center [338, 309] width 10 height 10
checkbox input "true"
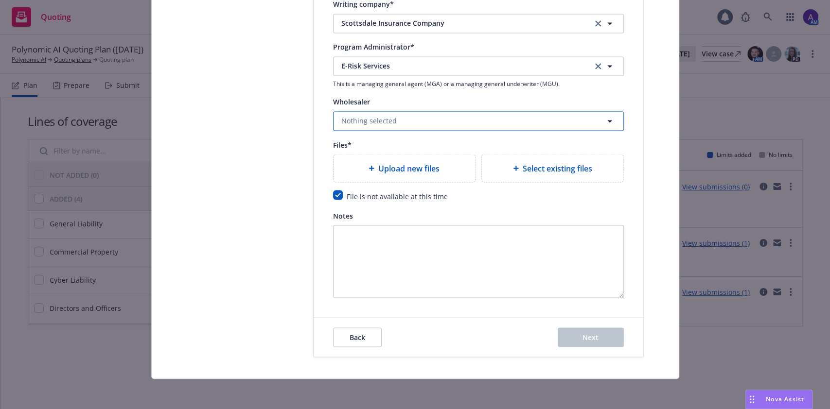
click at [345, 127] on button "Nothing selected" at bounding box center [478, 120] width 291 height 19
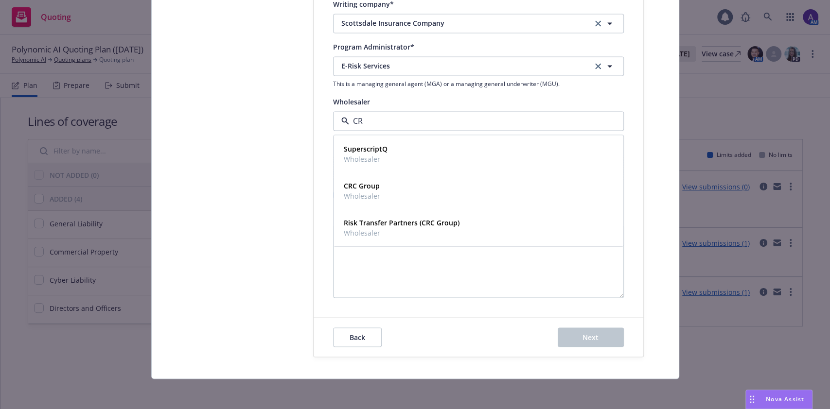
type input "CRC"
click at [355, 151] on strong "CRC Group" at bounding box center [362, 148] width 36 height 9
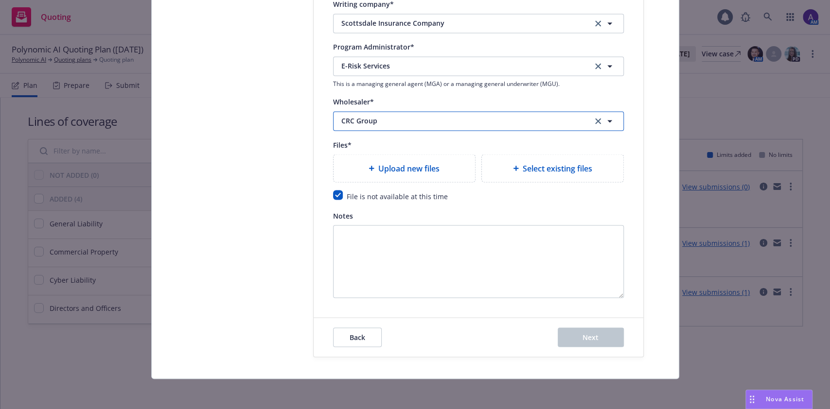
click at [383, 118] on span "CRC Group" at bounding box center [459, 121] width 236 height 10
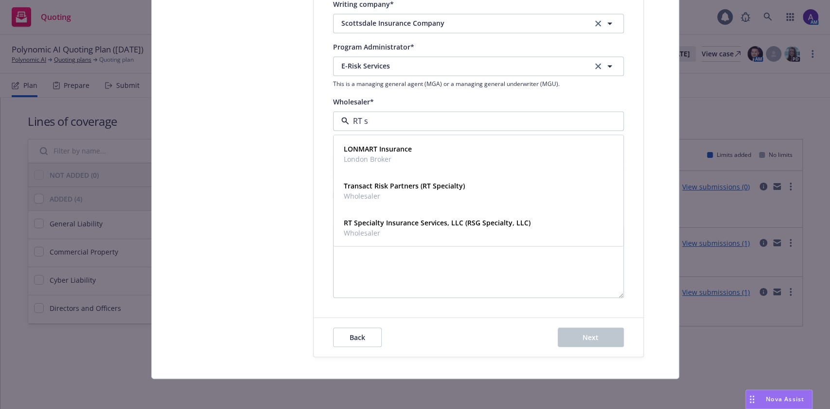
type input "RT sp"
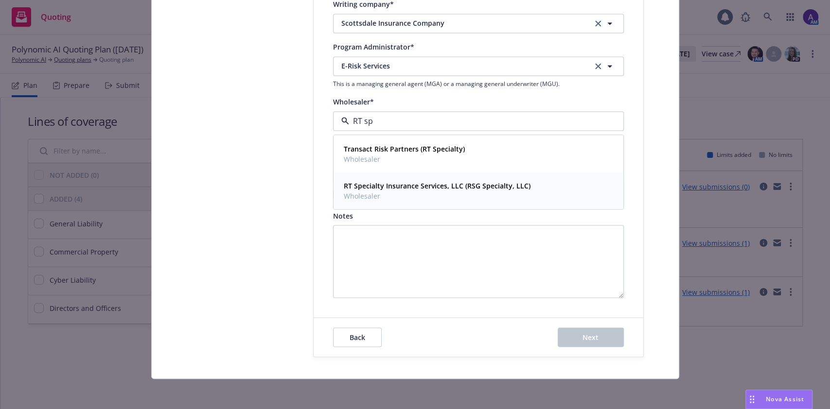
click at [380, 185] on strong "RT Specialty Insurance Services, LLC (RSG Specialty, LLC)" at bounding box center [437, 185] width 187 height 9
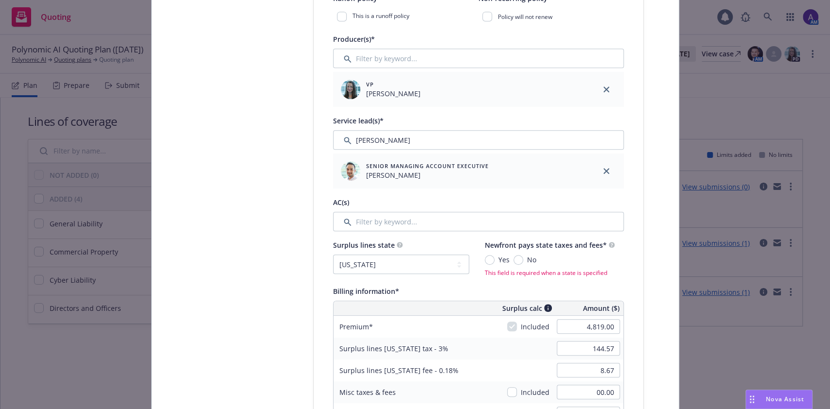
scroll to position [376, 0]
click at [513, 262] on input "No" at bounding box center [518, 261] width 10 height 10
radio input "true"
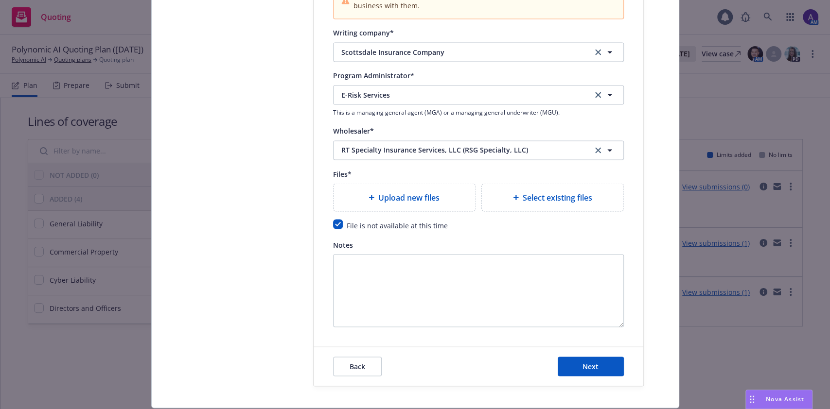
scroll to position [1115, 0]
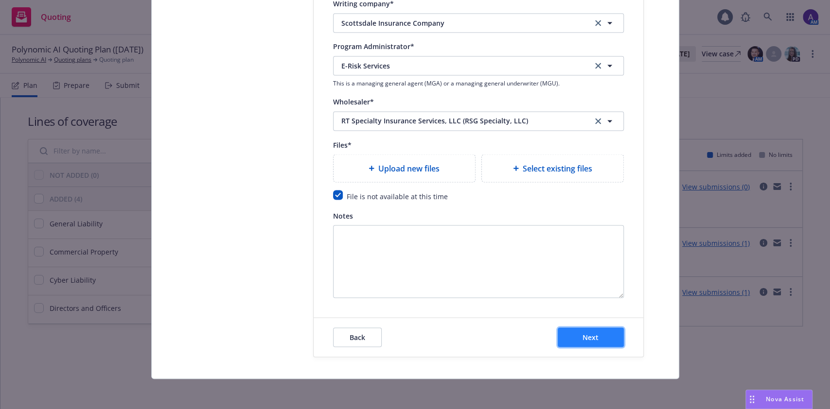
click at [600, 335] on button "Next" at bounding box center [591, 337] width 66 height 19
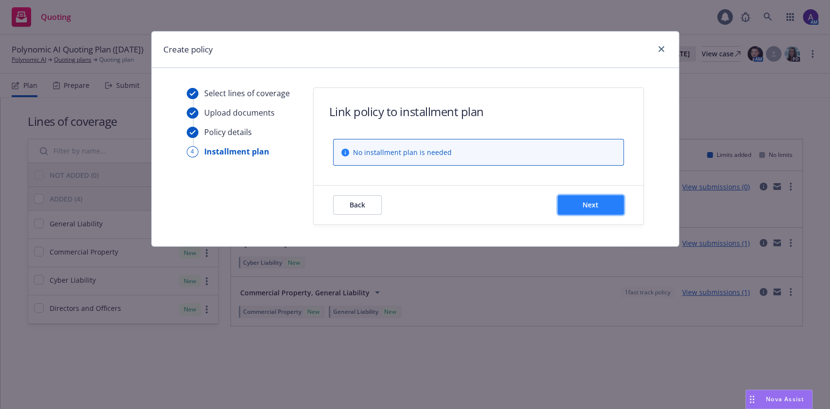
click at [595, 196] on button "Next" at bounding box center [591, 204] width 66 height 19
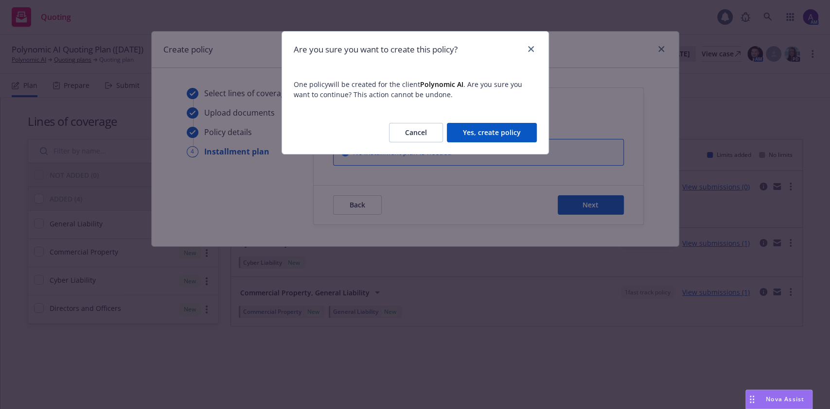
click at [516, 142] on button "Yes, create policy" at bounding box center [492, 132] width 90 height 19
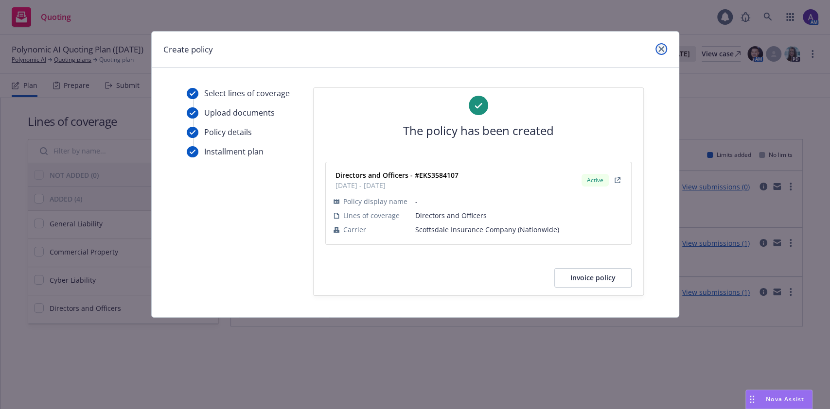
click at [663, 47] on icon "close" at bounding box center [661, 49] width 6 height 6
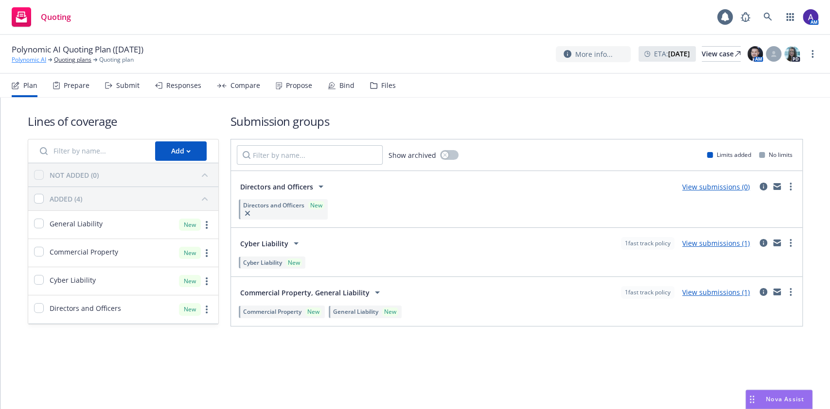
click at [40, 56] on link "Polynomic AI" at bounding box center [29, 59] width 35 height 9
